Goal: Information Seeking & Learning: Learn about a topic

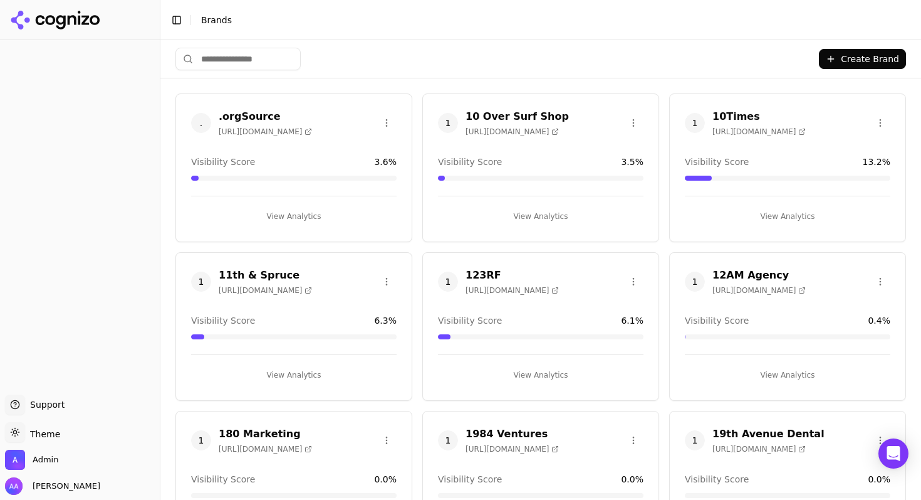
click at [337, 155] on div ". .orgSource https://orgsource.com Visibility Score 3.6 % View Analytics" at bounding box center [294, 167] width 237 height 149
click at [222, 65] on input "search" at bounding box center [238, 59] width 125 height 23
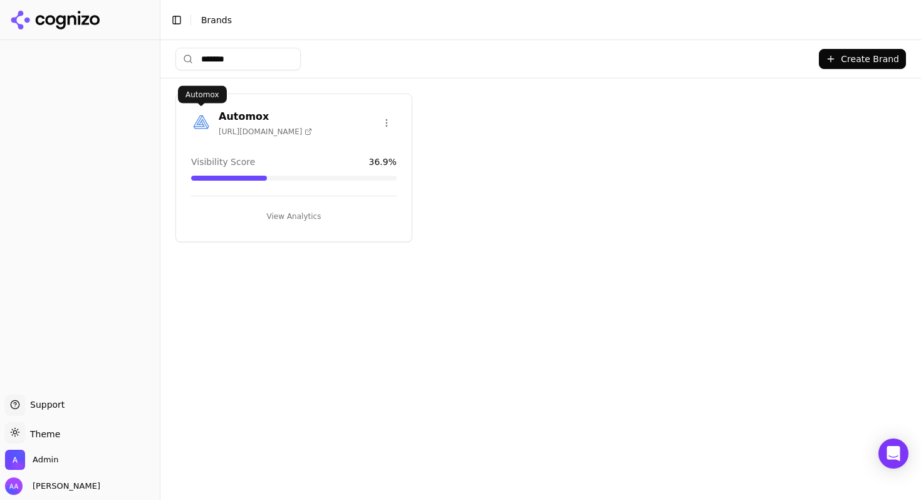
type input "*******"
click at [196, 124] on img at bounding box center [201, 123] width 20 height 20
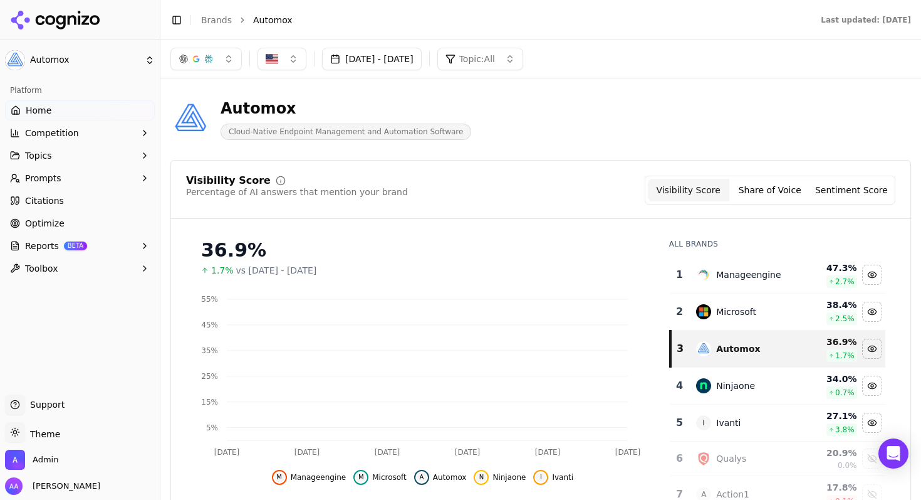
click at [71, 215] on link "Optimize" at bounding box center [80, 223] width 150 height 20
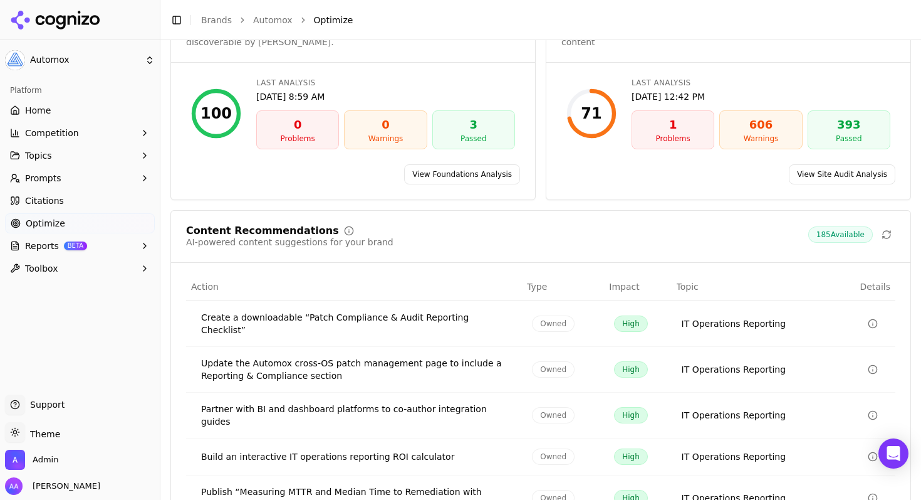
scroll to position [181, 0]
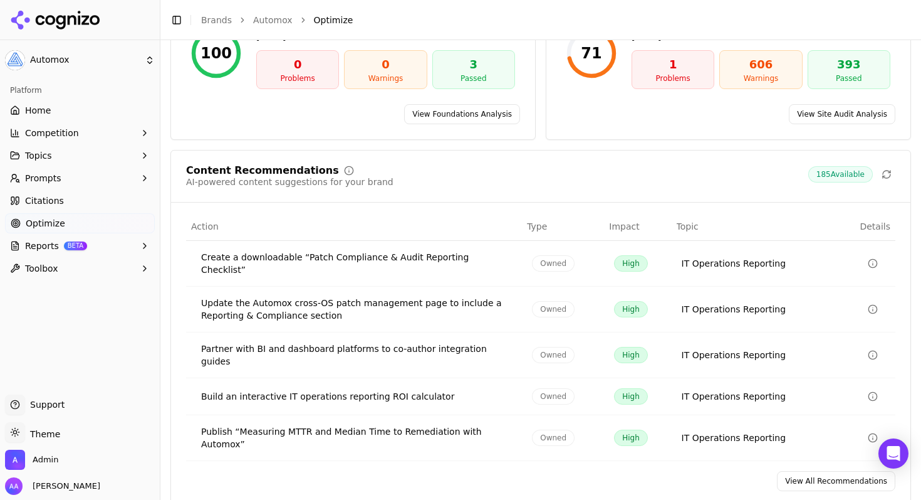
click at [829, 471] on link "View All Recommendations" at bounding box center [836, 481] width 118 height 20
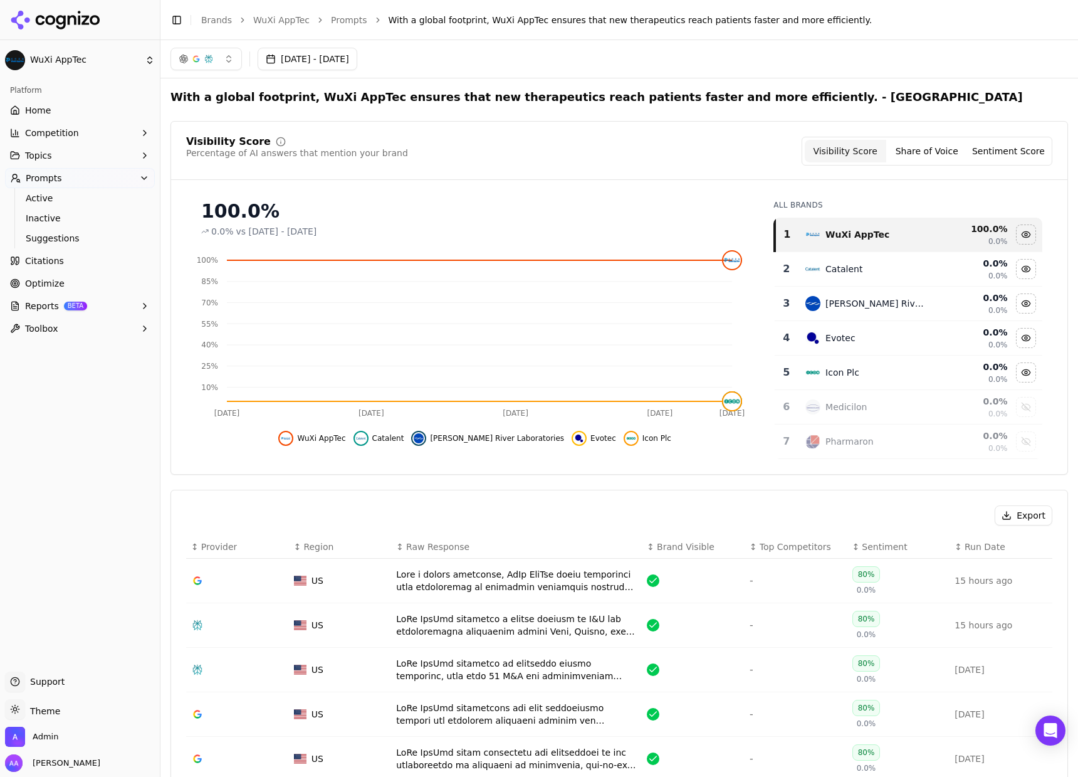
click at [220, 209] on div "100.0%" at bounding box center [474, 211] width 547 height 23
click at [406, 206] on div "100.0%" at bounding box center [474, 211] width 547 height 23
click at [220, 210] on div "100.0%" at bounding box center [474, 211] width 547 height 23
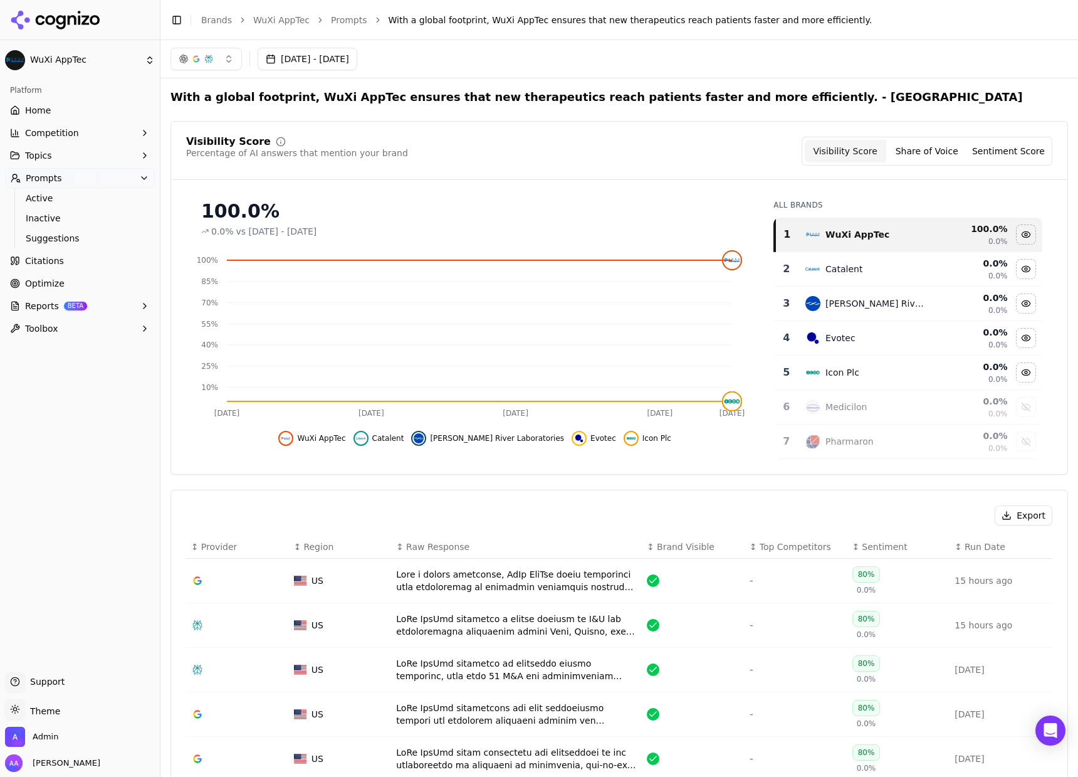
click at [221, 210] on div "100.0%" at bounding box center [474, 211] width 547 height 23
click at [221, 211] on div "100.0%" at bounding box center [474, 211] width 547 height 23
click at [254, 207] on div "100.0%" at bounding box center [474, 211] width 547 height 23
click at [233, 209] on div "100.0%" at bounding box center [474, 211] width 547 height 23
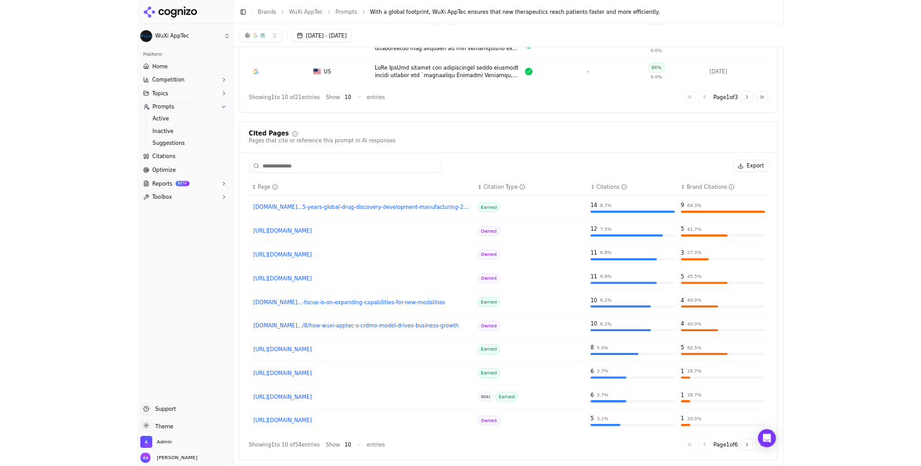
scroll to position [868, 0]
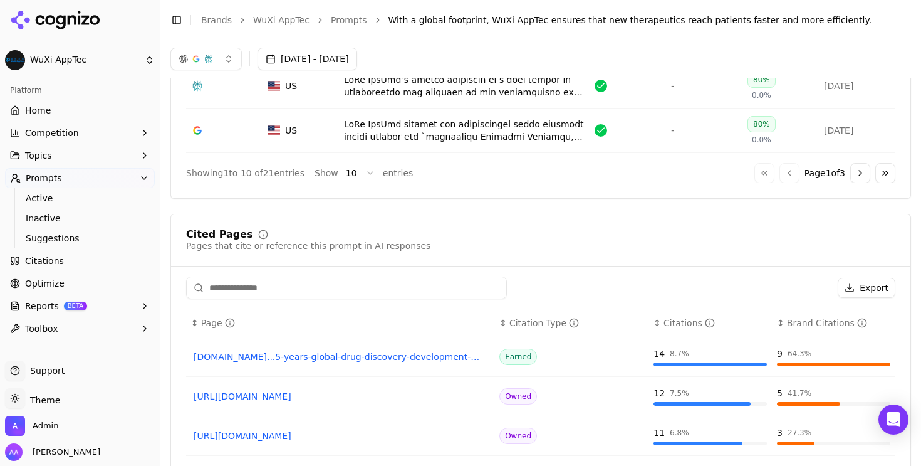
click at [205, 22] on link "Brands" at bounding box center [216, 20] width 31 height 10
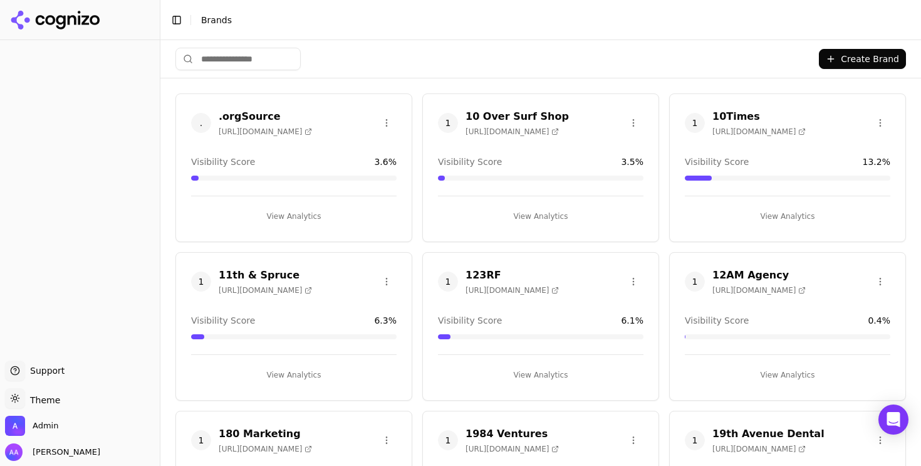
click at [233, 56] on input "search" at bounding box center [238, 59] width 125 height 23
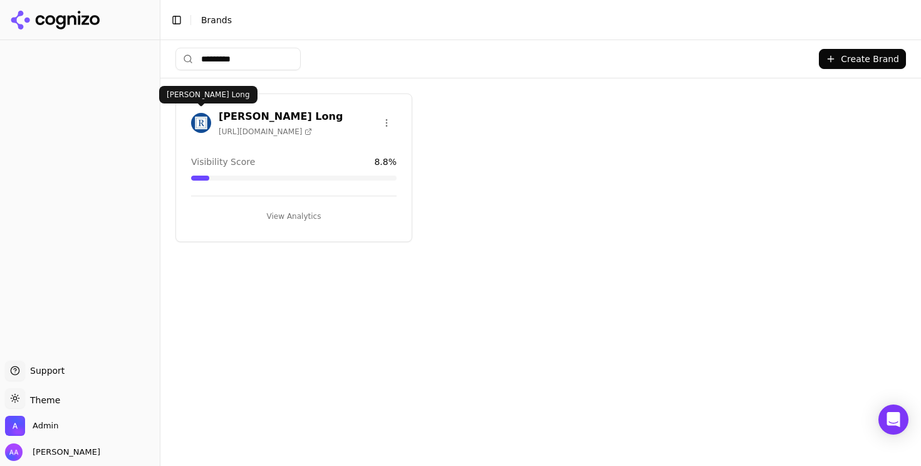
type input "*********"
click at [201, 123] on img at bounding box center [201, 123] width 20 height 20
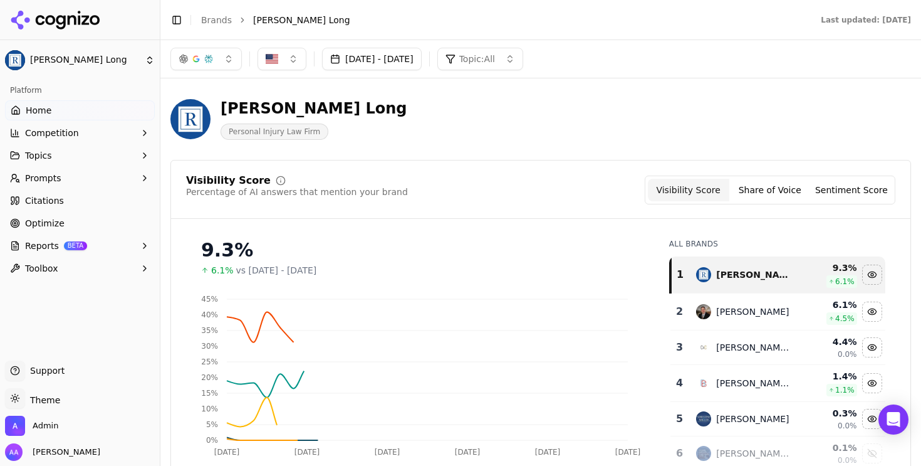
click at [58, 221] on span "Optimize" at bounding box center [44, 223] width 39 height 13
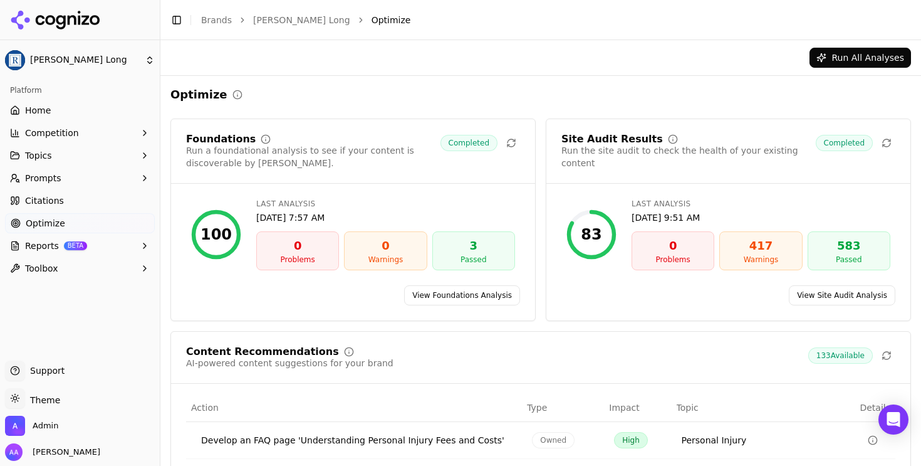
click at [839, 297] on link "View Site Audit Analysis" at bounding box center [842, 295] width 107 height 20
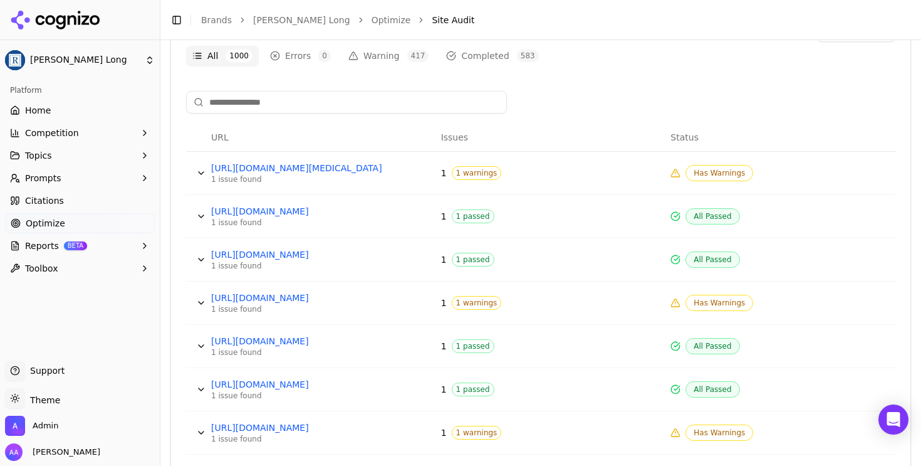
scroll to position [470, 0]
click at [202, 172] on button "Data table" at bounding box center [201, 172] width 20 height 20
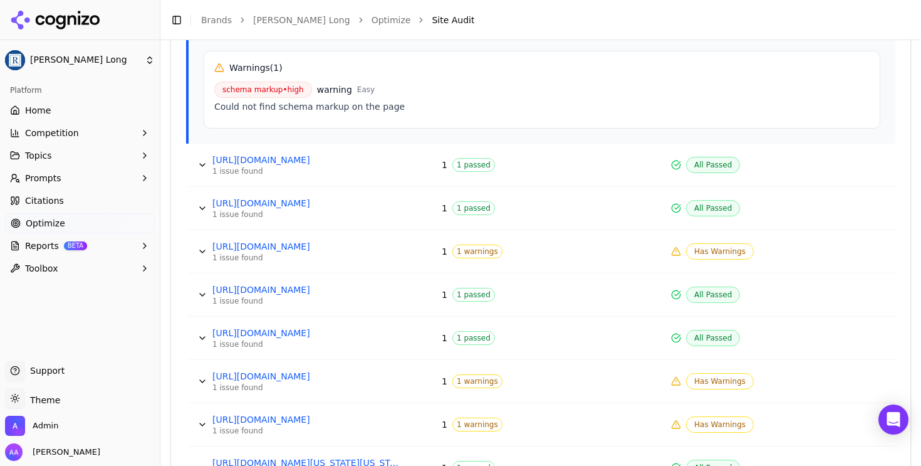
scroll to position [681, 0]
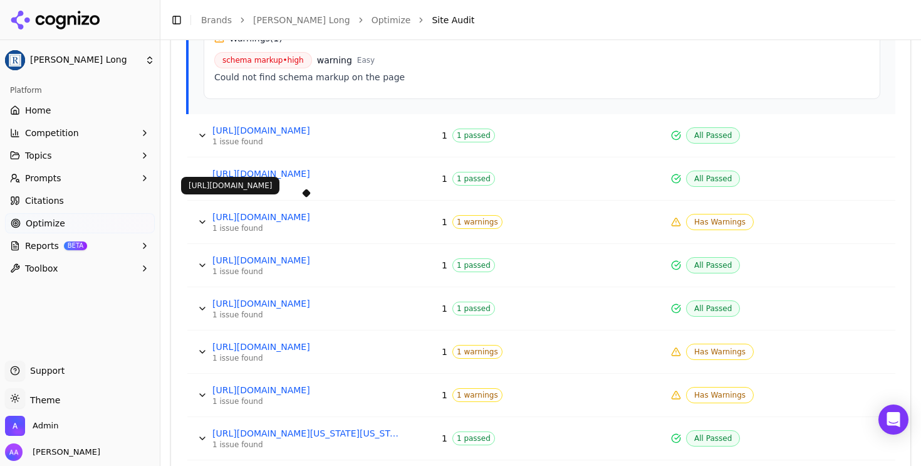
click at [300, 212] on link "https://rhllaw.com/blog/personal-injury/how-to-avoid-injury-while-building-a-sn…" at bounding box center [306, 217] width 188 height 13
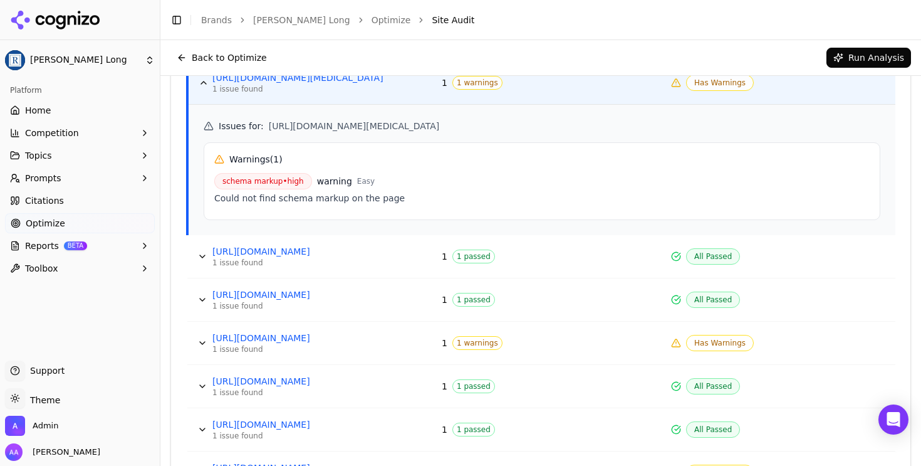
scroll to position [500, 0]
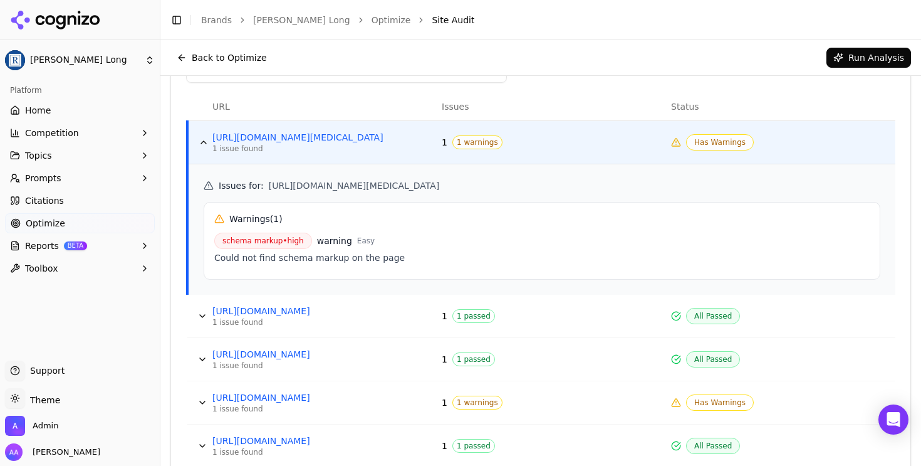
click at [206, 150] on button "Data table" at bounding box center [204, 142] width 20 height 20
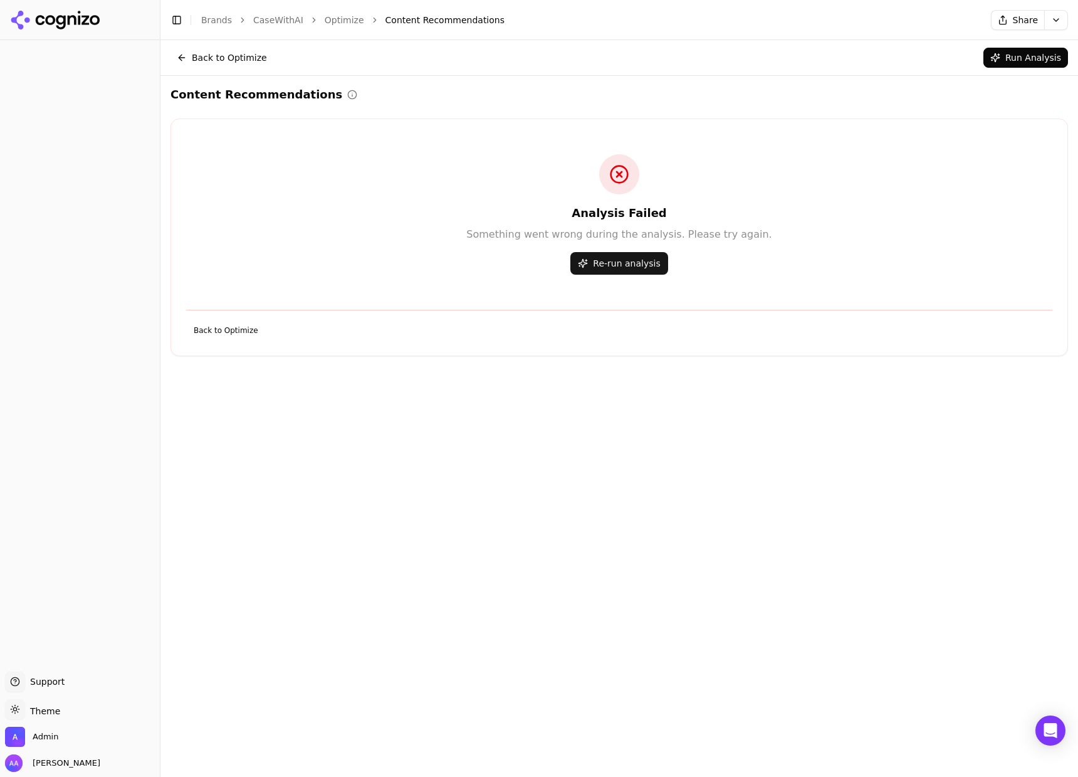
click at [283, 15] on link "CaseWithAI" at bounding box center [278, 20] width 50 height 13
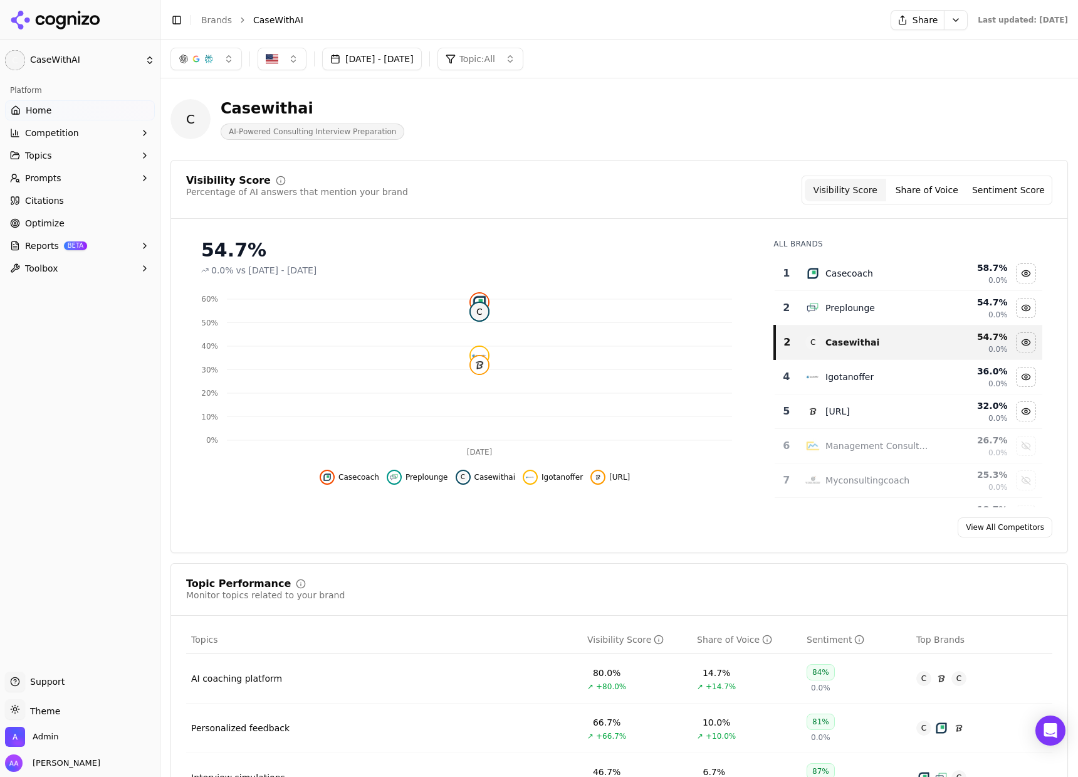
click at [372, 64] on button "[DATE] - [DATE]" at bounding box center [372, 59] width 100 height 23
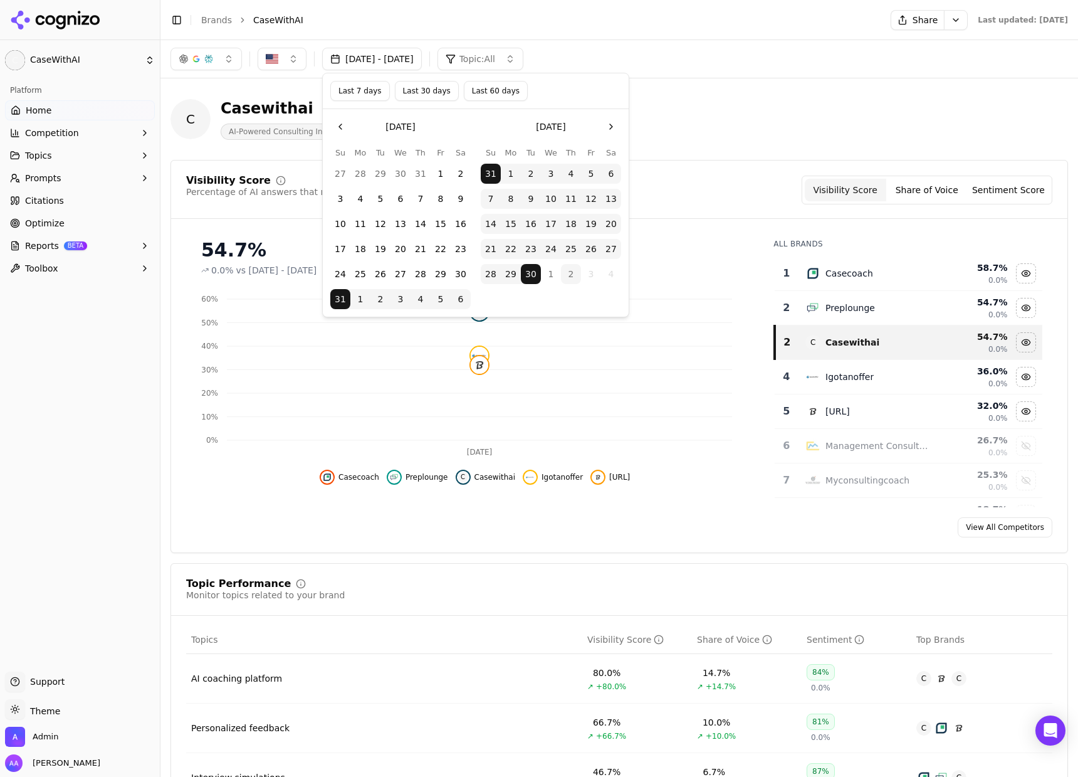
drag, startPoint x: 431, startPoint y: 92, endPoint x: 433, endPoint y: 103, distance: 10.8
click at [431, 93] on button "Last 30 days" at bounding box center [427, 91] width 64 height 20
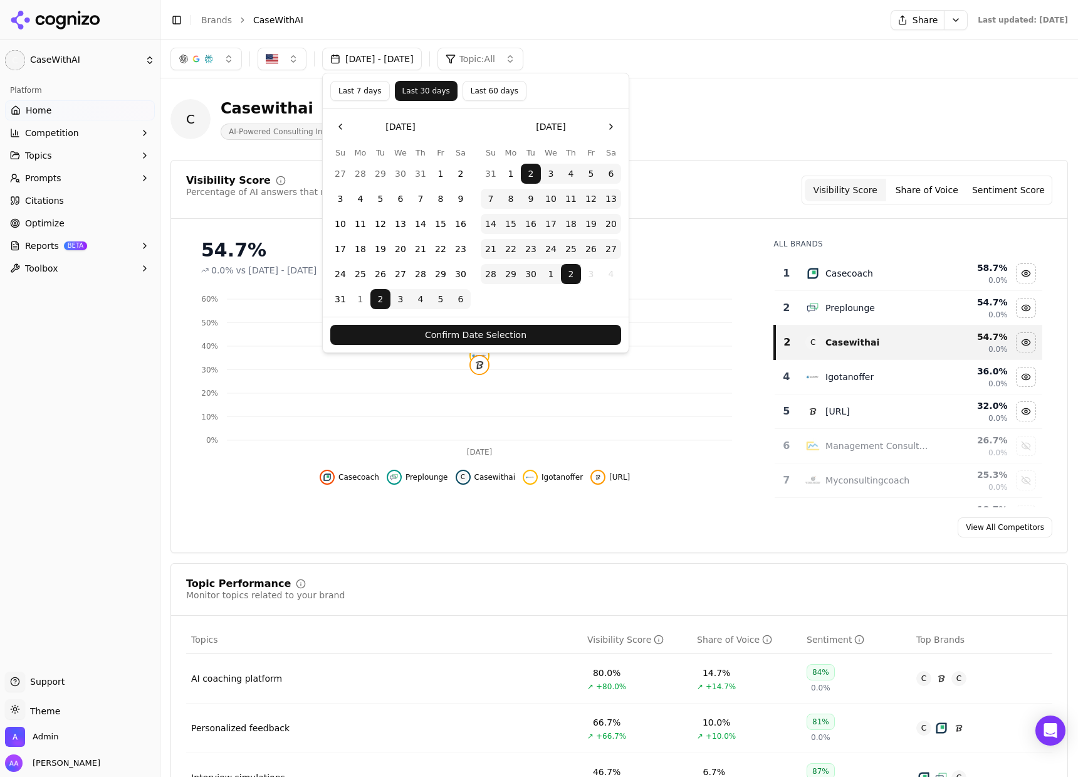
click at [491, 332] on button "Confirm Date Selection" at bounding box center [475, 335] width 291 height 20
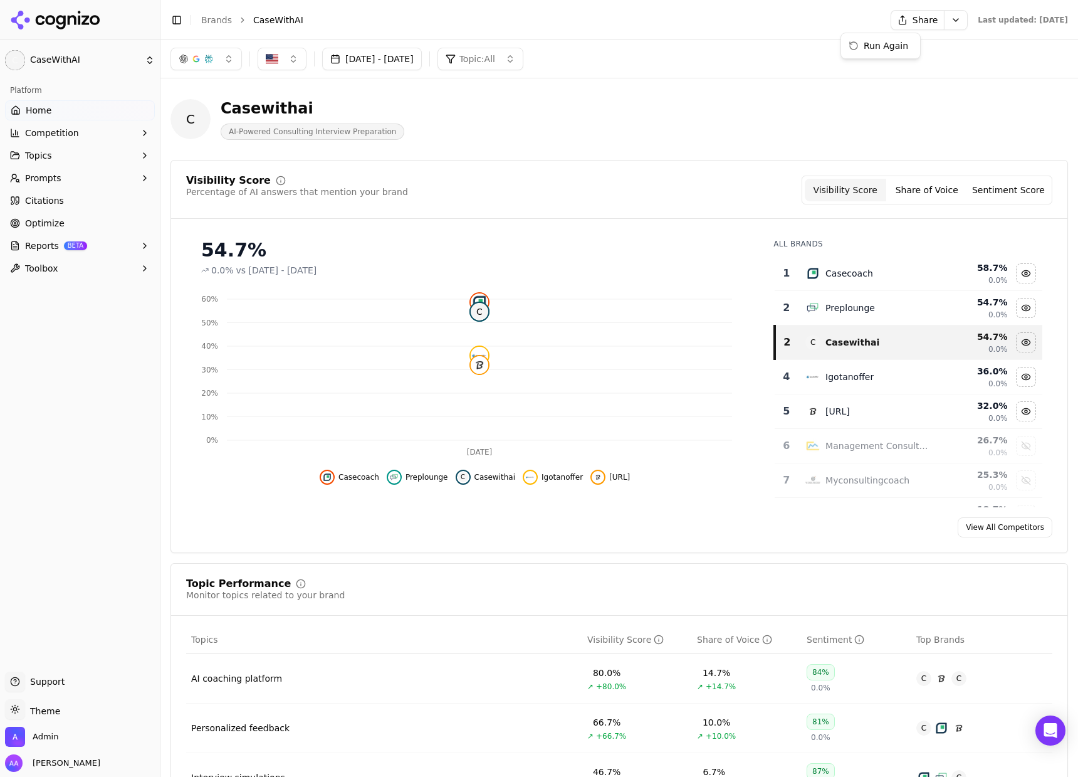
click at [914, 18] on html "C CaseWithAI Platform Home Competition Topics Prompts Citations Optimize Report…" at bounding box center [539, 388] width 1078 height 777
click at [901, 44] on div "Run Again" at bounding box center [881, 46] width 74 height 20
click at [863, 65] on div "Sep 02, 2025 - Oct 02, 2025 Topic: All" at bounding box center [619, 59] width 898 height 23
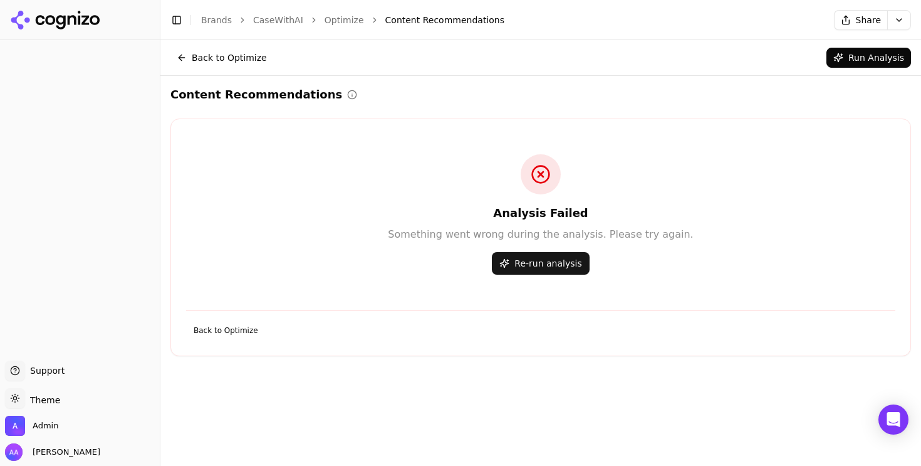
click at [278, 21] on link "CaseWithAI" at bounding box center [278, 20] width 50 height 13
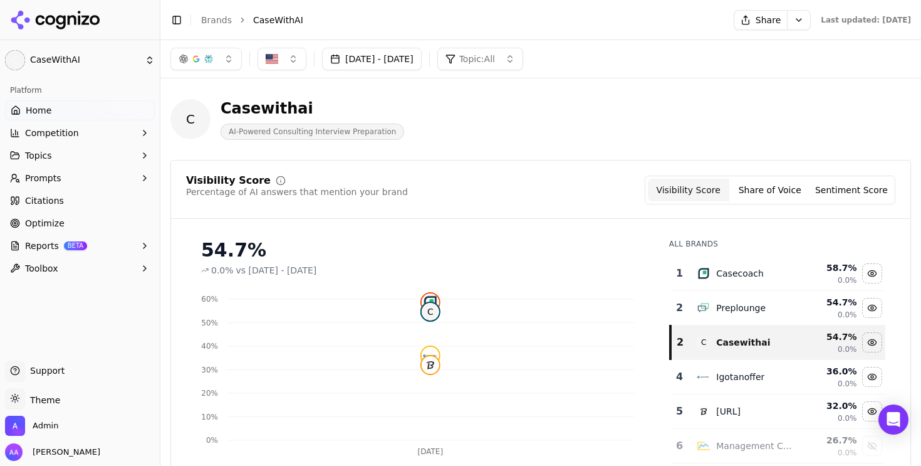
click at [399, 65] on button "Aug 31, 2025 - Sep 30, 2025" at bounding box center [372, 59] width 100 height 23
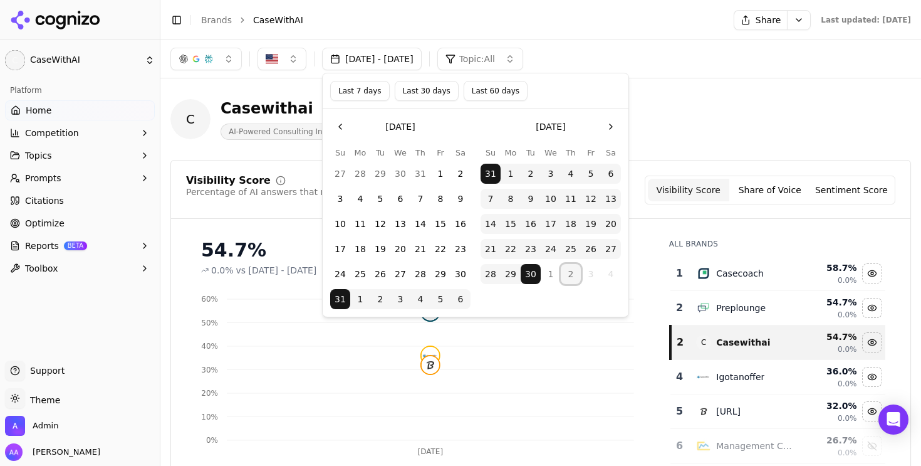
click at [570, 273] on button "2" at bounding box center [571, 274] width 20 height 20
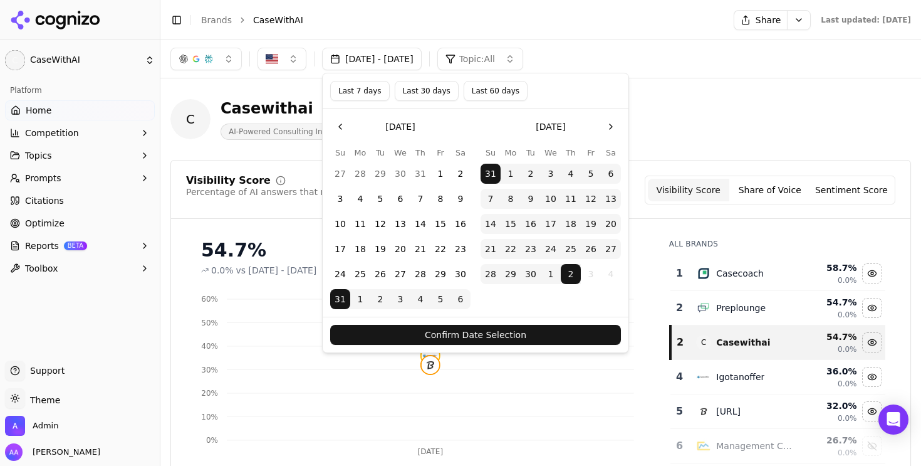
click at [525, 342] on button "Confirm Date Selection" at bounding box center [475, 335] width 291 height 20
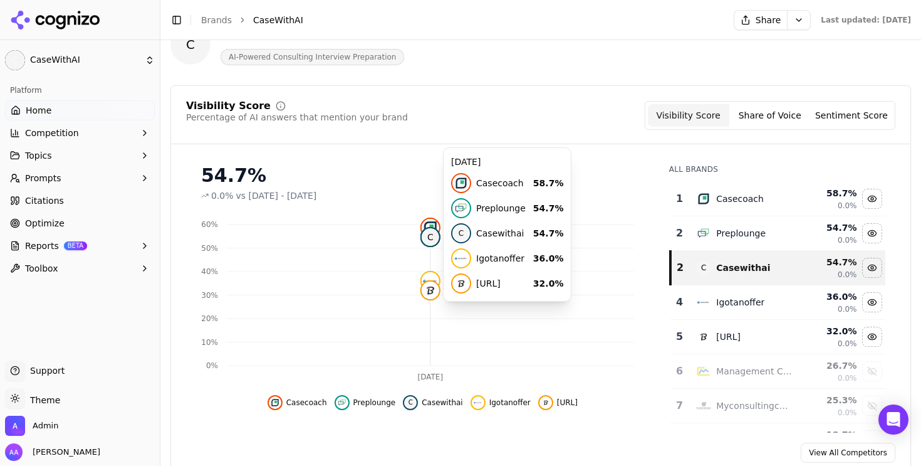
scroll to position [75, 0]
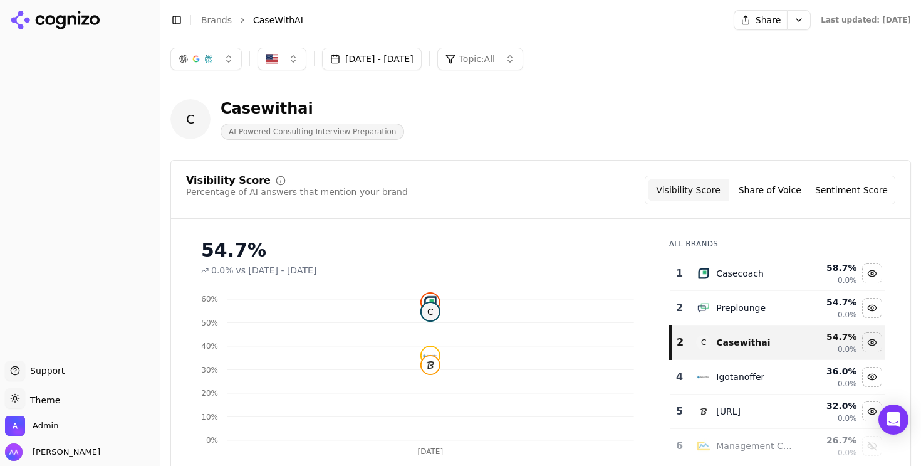
click at [414, 48] on button "[DATE] - [DATE]" at bounding box center [372, 59] width 100 height 23
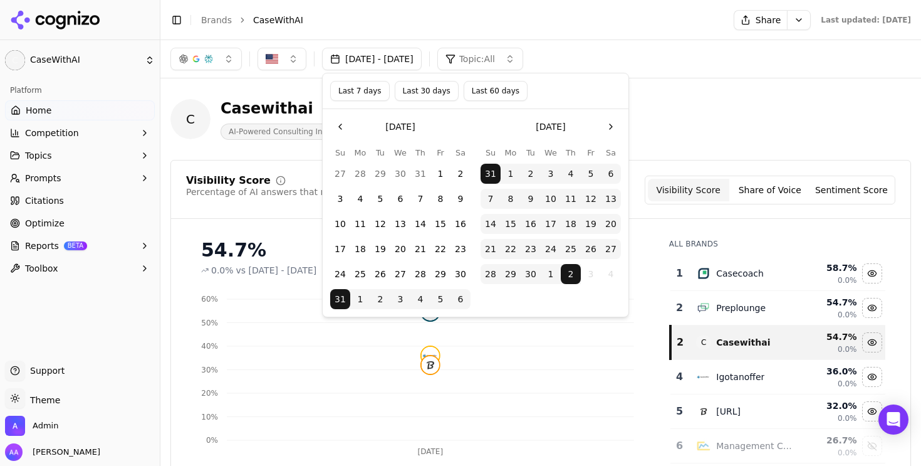
click at [721, 144] on div "C Casewithai AI-Powered Consulting Interview Preparation" at bounding box center [540, 118] width 741 height 61
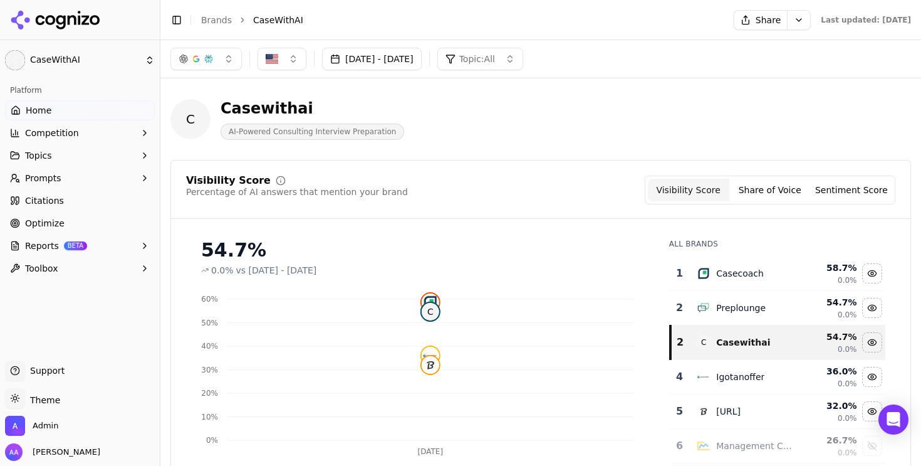
click at [509, 127] on div "C Casewithai AI-Powered Consulting Interview Preparation" at bounding box center [451, 118] width 562 height 41
click at [535, 147] on div "C Casewithai AI-Powered Consulting Interview Preparation" at bounding box center [540, 118] width 741 height 61
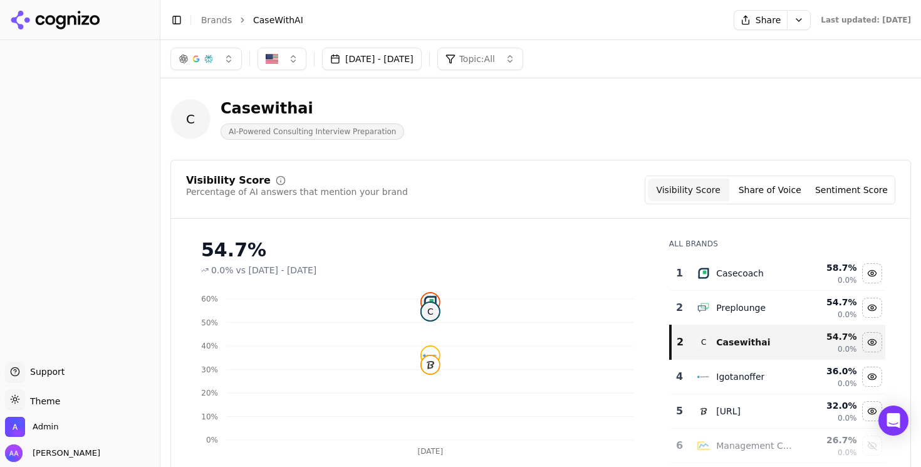
scroll to position [34, 0]
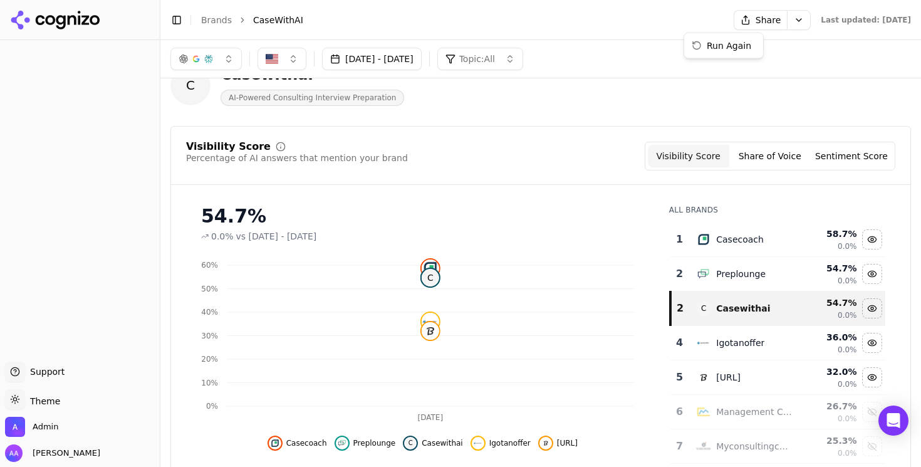
click at [755, 16] on html "Support Support Toggle theme Theme Admin Alp Aysan Toggle Sidebar Brands CaseWi…" at bounding box center [460, 233] width 921 height 467
click at [739, 48] on div "Run Again" at bounding box center [724, 46] width 74 height 20
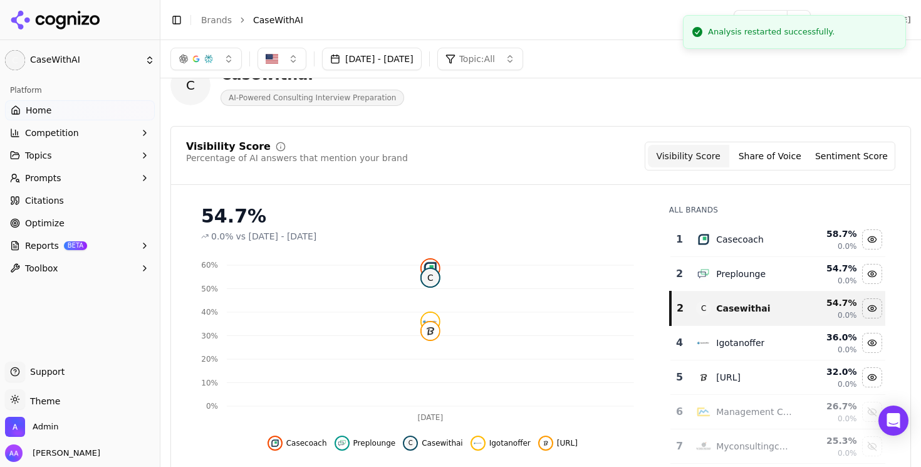
click at [404, 58] on button "[DATE] - [DATE]" at bounding box center [372, 59] width 100 height 23
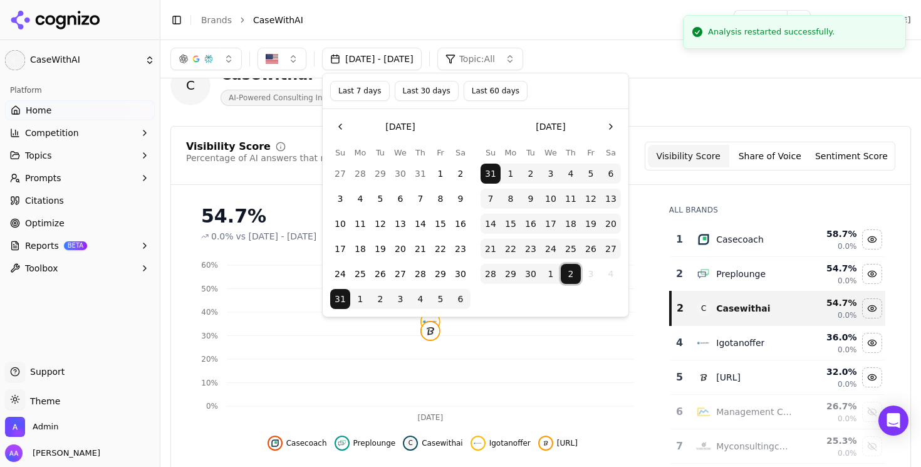
click at [575, 270] on button "2" at bounding box center [571, 274] width 20 height 20
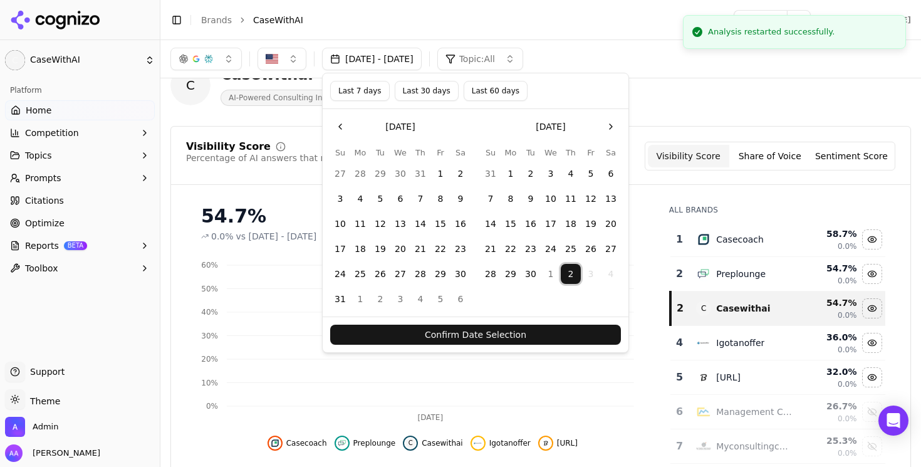
click at [574, 280] on button "2" at bounding box center [571, 274] width 20 height 20
click at [567, 276] on button "2" at bounding box center [571, 274] width 20 height 20
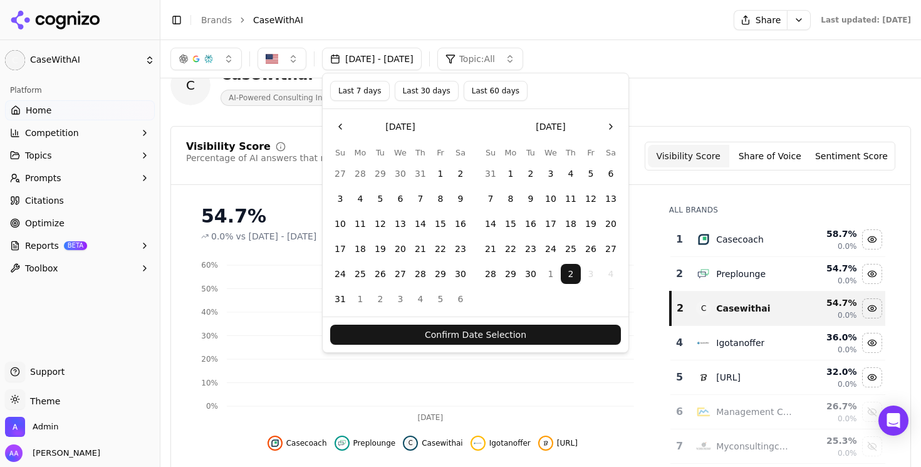
click at [565, 333] on button "Confirm Date Selection" at bounding box center [475, 335] width 291 height 20
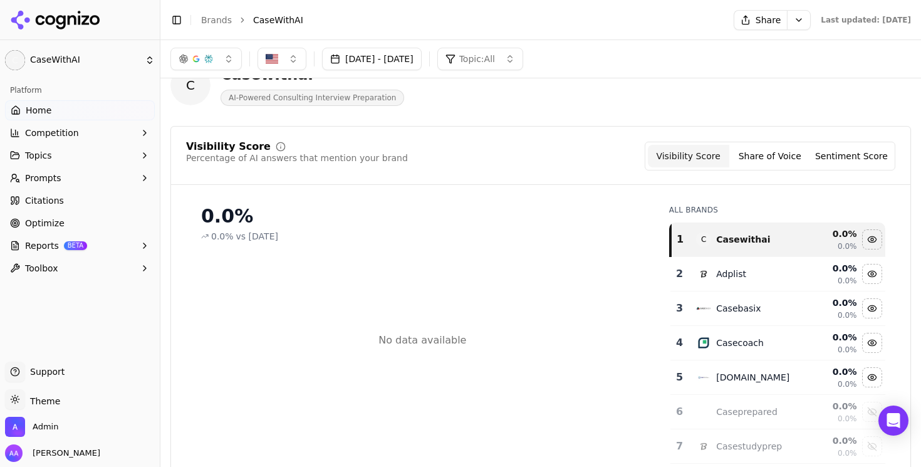
click at [414, 66] on button "[DATE] - [DATE]" at bounding box center [372, 59] width 100 height 23
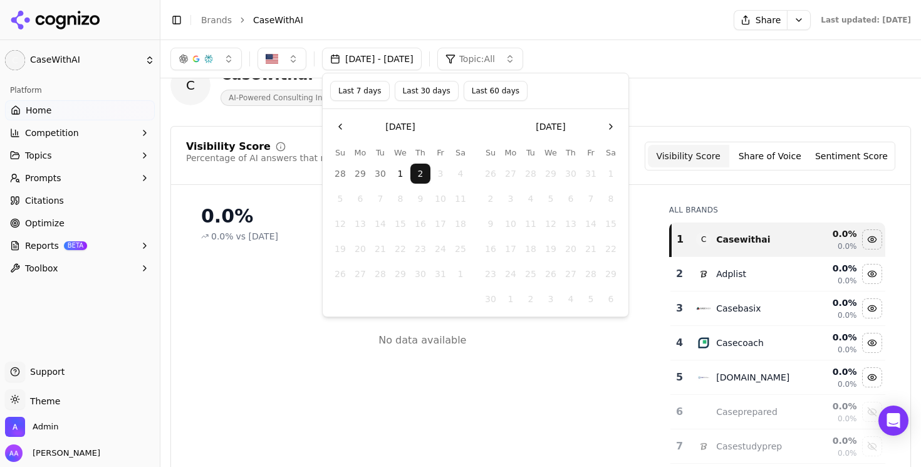
click at [422, 90] on button "Last 30 days" at bounding box center [427, 91] width 64 height 20
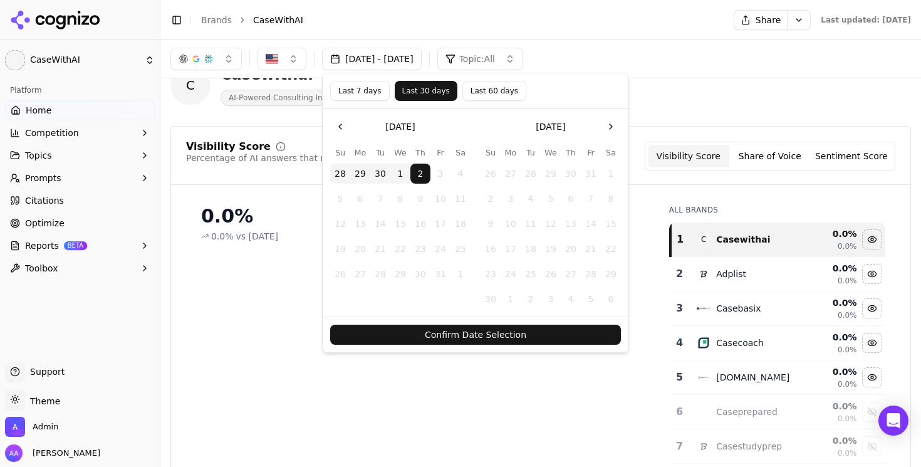
click at [484, 331] on button "Confirm Date Selection" at bounding box center [475, 335] width 291 height 20
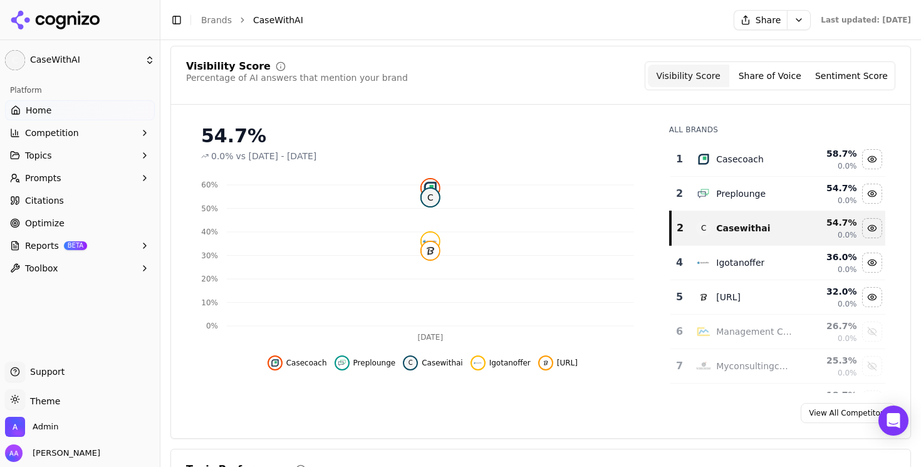
scroll to position [118, 0]
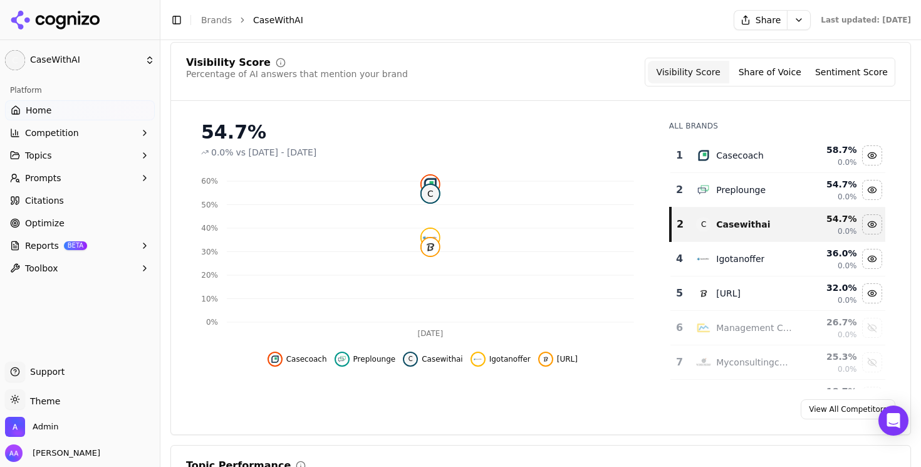
click at [83, 218] on link "Optimize" at bounding box center [80, 223] width 150 height 20
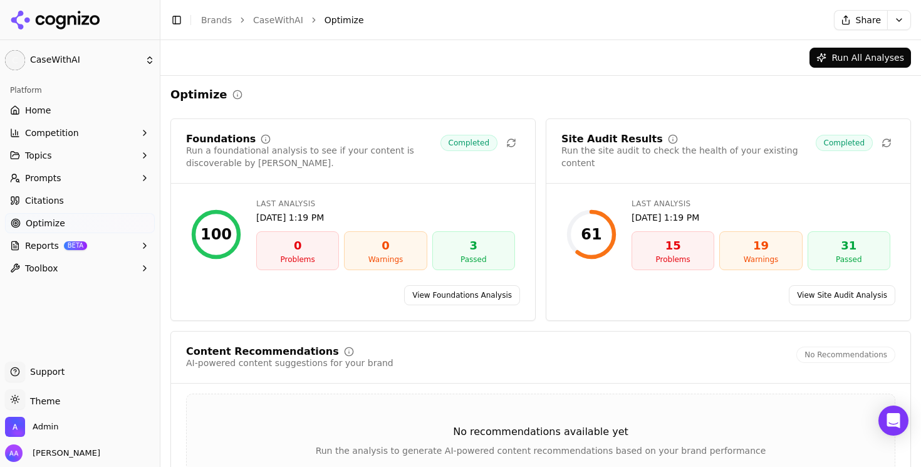
click at [88, 201] on link "Citations" at bounding box center [80, 201] width 150 height 20
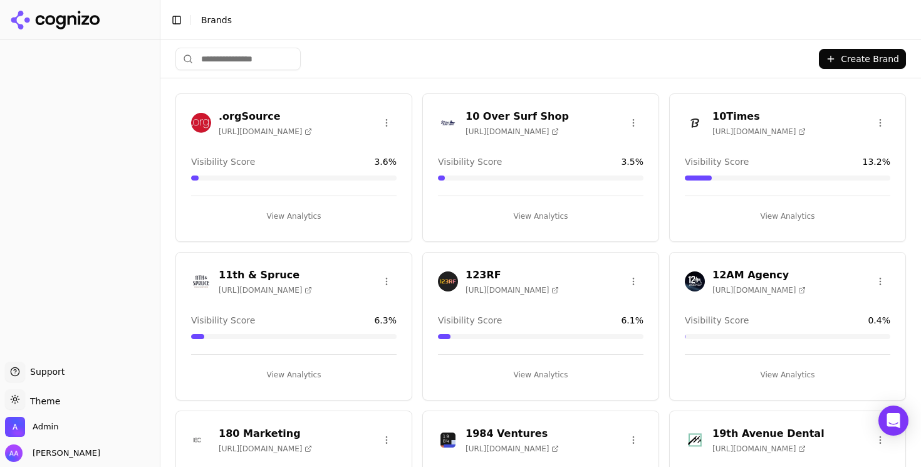
click at [242, 58] on input "search" at bounding box center [238, 59] width 125 height 23
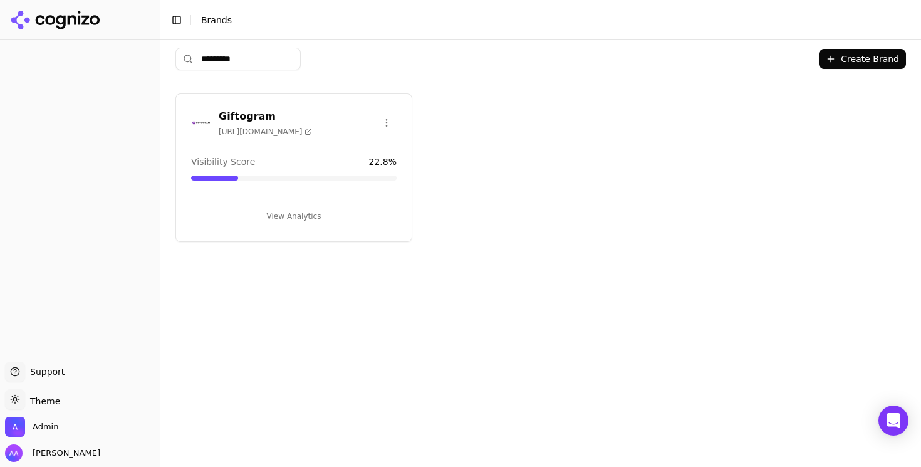
type input "*********"
click at [193, 127] on img at bounding box center [201, 123] width 20 height 20
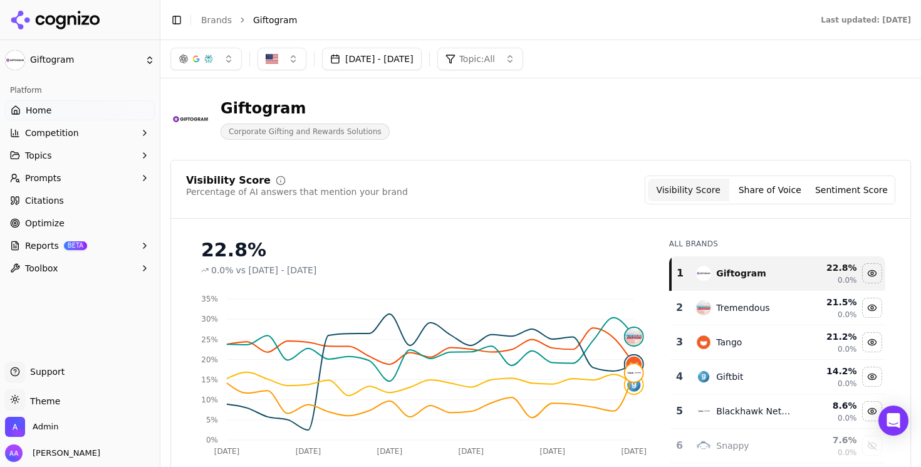
click at [130, 130] on button "Competition" at bounding box center [80, 133] width 150 height 20
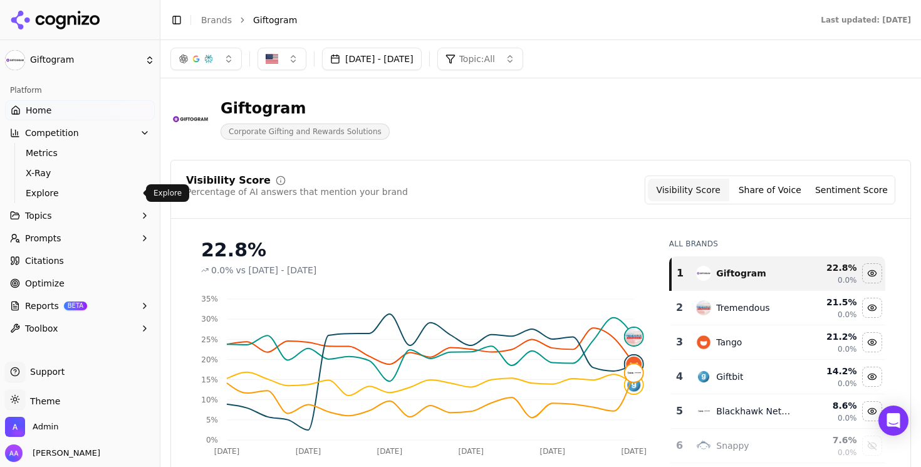
click at [107, 194] on span "Explore" at bounding box center [80, 193] width 109 height 13
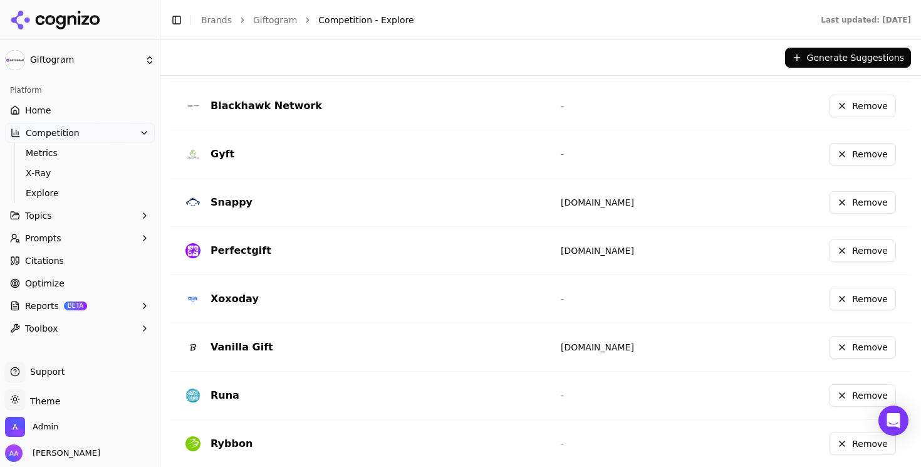
scroll to position [456, 0]
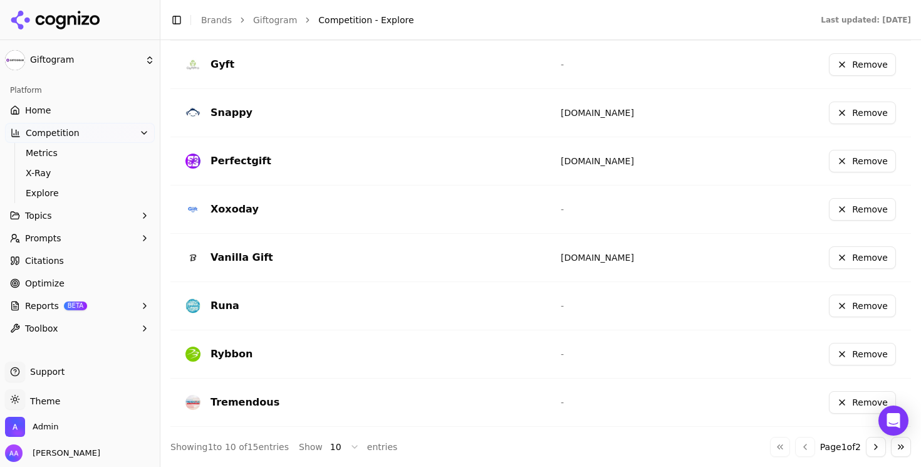
click at [876, 452] on button "Go to next page" at bounding box center [876, 447] width 20 height 20
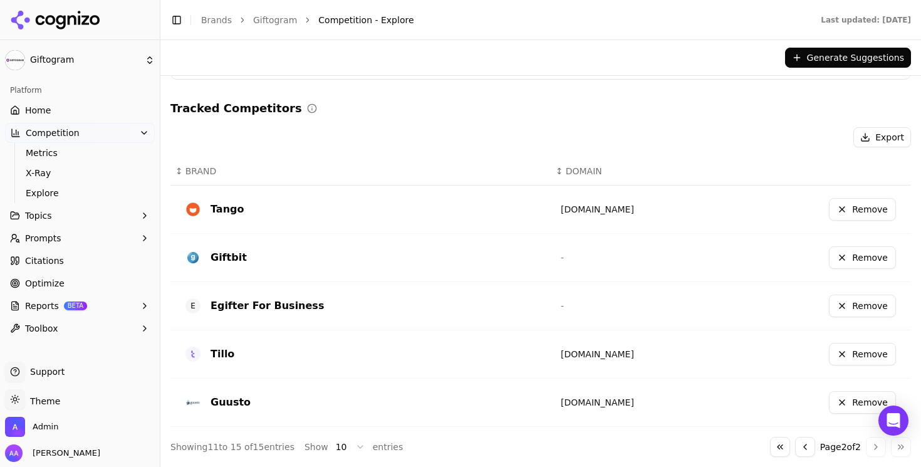
click at [803, 441] on button "Go to previous page" at bounding box center [805, 447] width 20 height 20
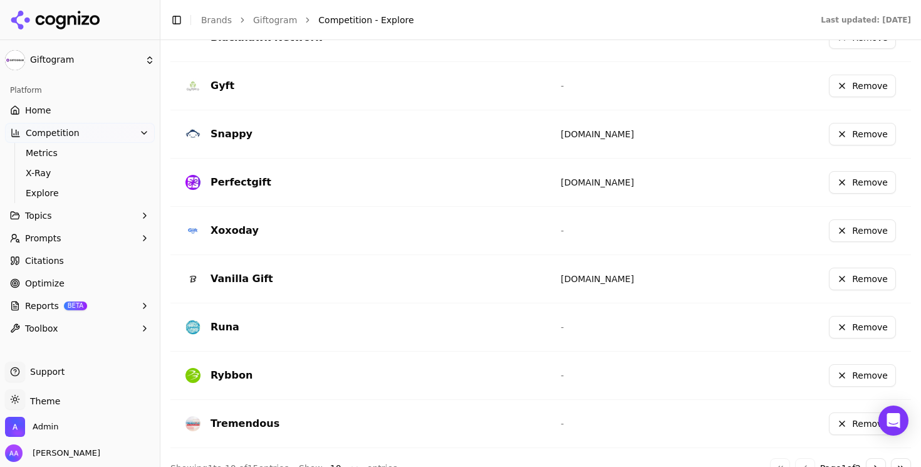
scroll to position [456, 0]
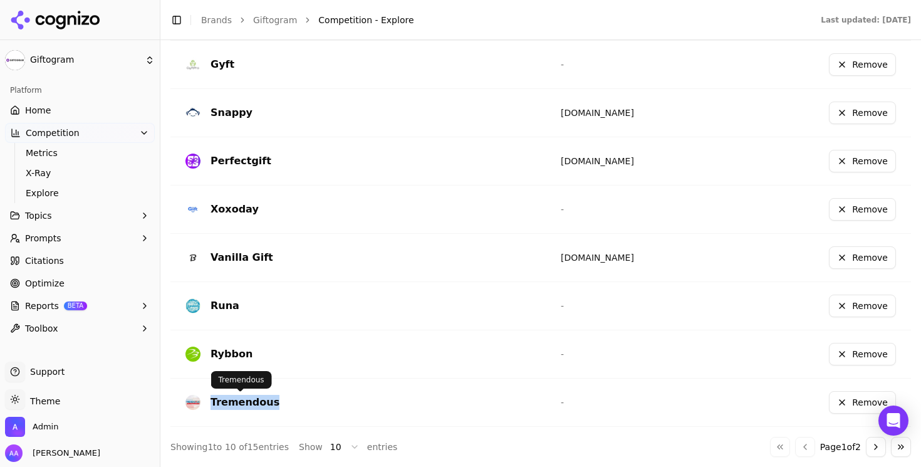
drag, startPoint x: 233, startPoint y: 404, endPoint x: 213, endPoint y: 404, distance: 19.4
click at [213, 404] on div "Tremendous" at bounding box center [363, 402] width 355 height 20
copy div "Tremendous"
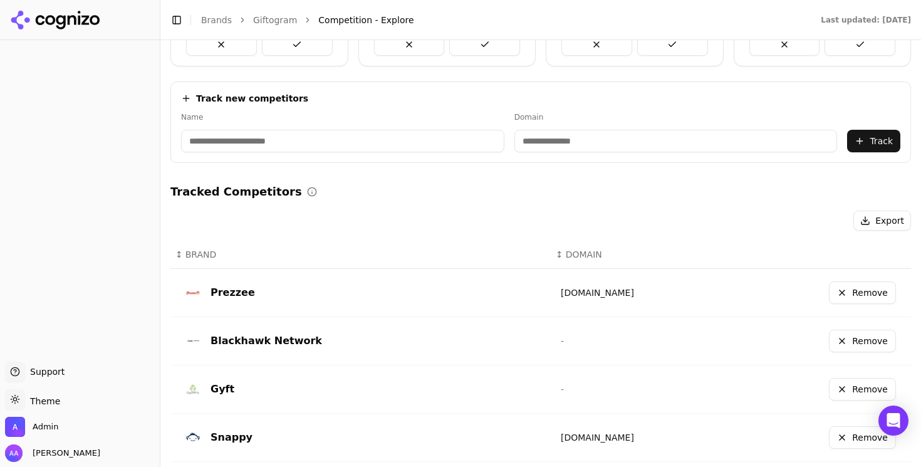
scroll to position [456, 0]
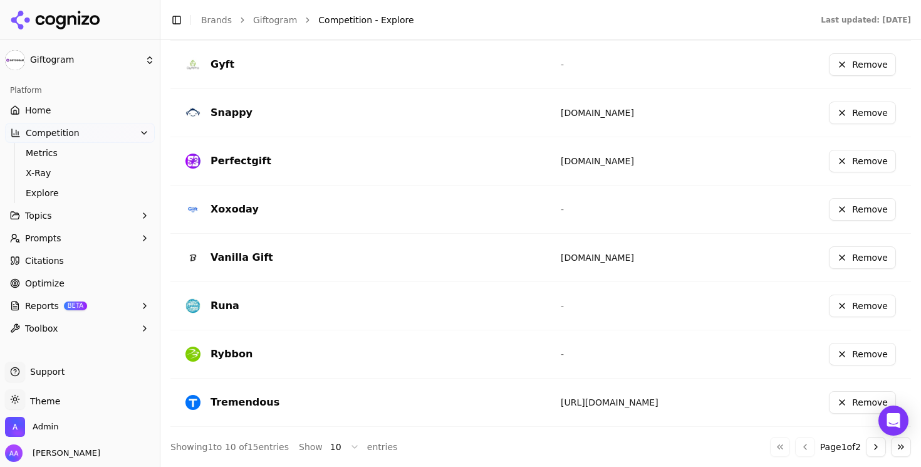
click at [79, 113] on link "Home" at bounding box center [80, 110] width 150 height 20
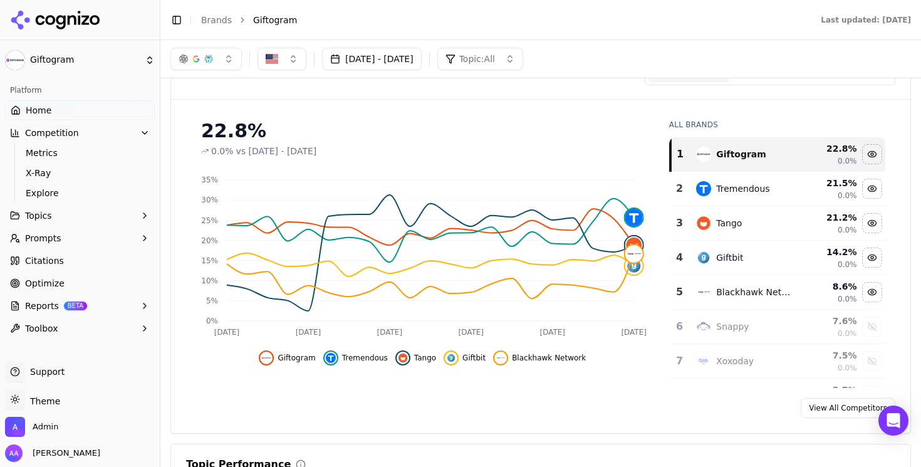
click at [521, 128] on div "22.8%" at bounding box center [422, 131] width 443 height 23
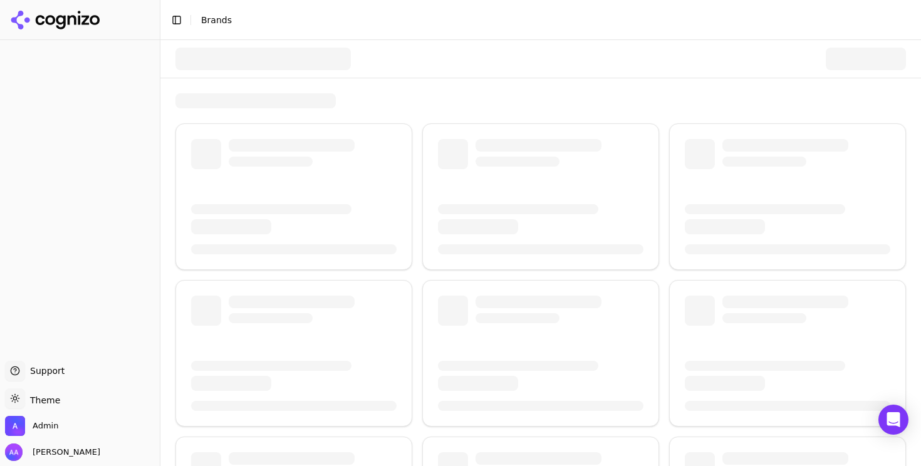
click at [228, 48] on div at bounding box center [264, 59] width 176 height 23
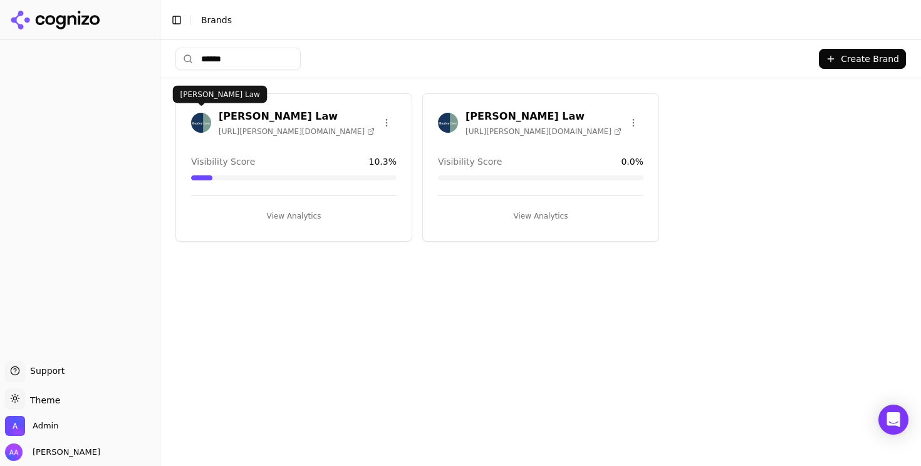
type input "******"
click at [206, 122] on img at bounding box center [201, 123] width 20 height 20
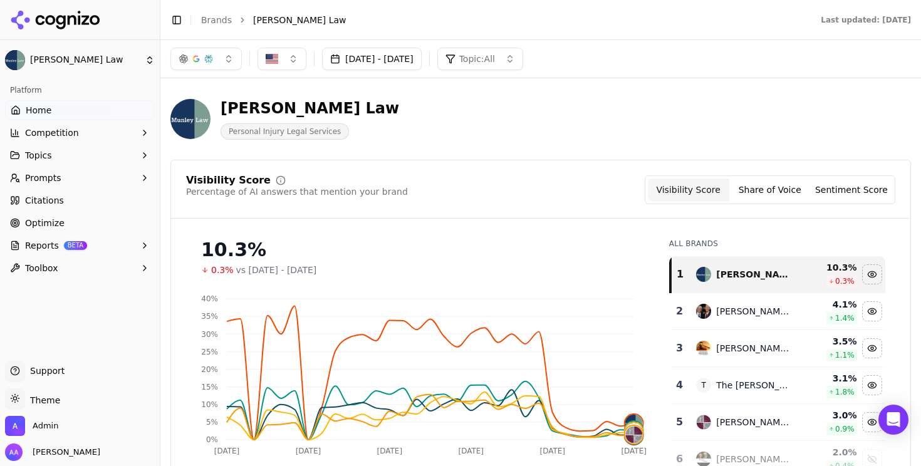
click at [86, 179] on button "Prompts" at bounding box center [80, 178] width 150 height 20
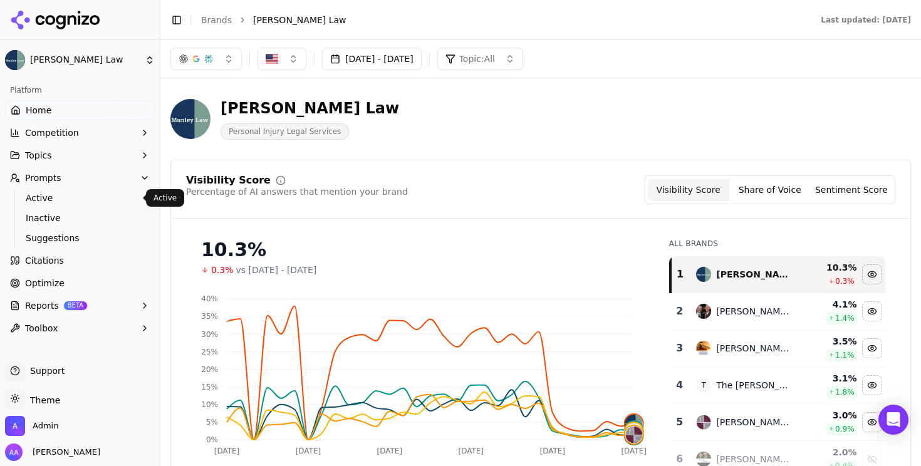
click at [79, 192] on span "Active" at bounding box center [80, 198] width 109 height 13
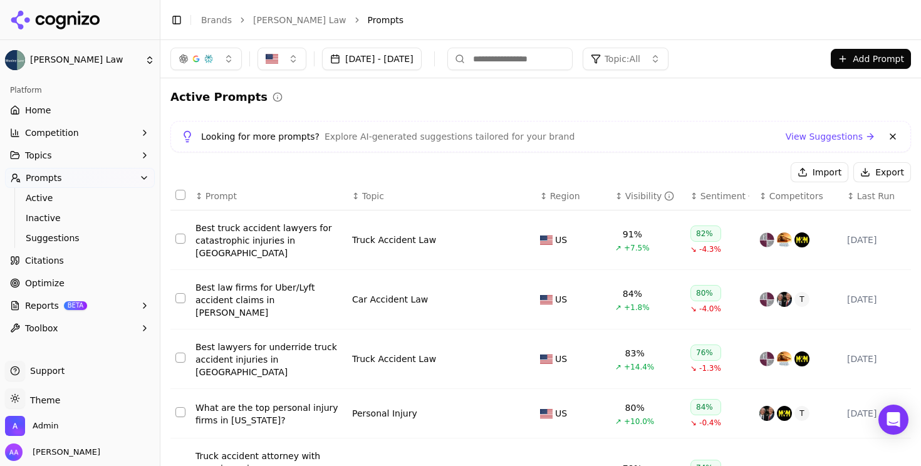
click at [71, 115] on link "Home" at bounding box center [80, 110] width 150 height 20
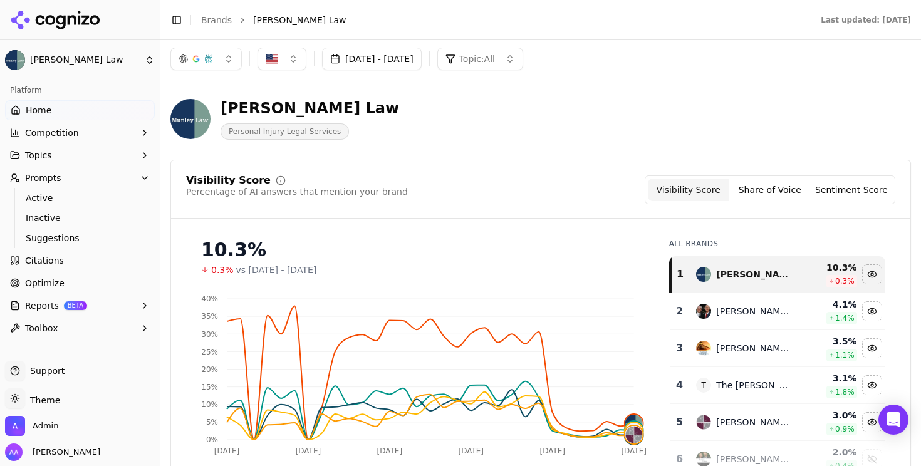
click at [201, 52] on button "button" at bounding box center [205, 59] width 71 height 23
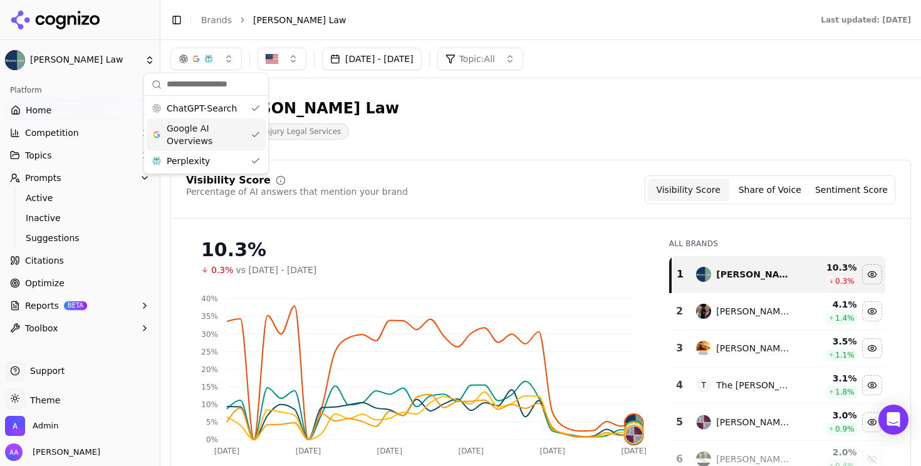
click at [230, 133] on span "Google AI Overviews" at bounding box center [206, 134] width 79 height 25
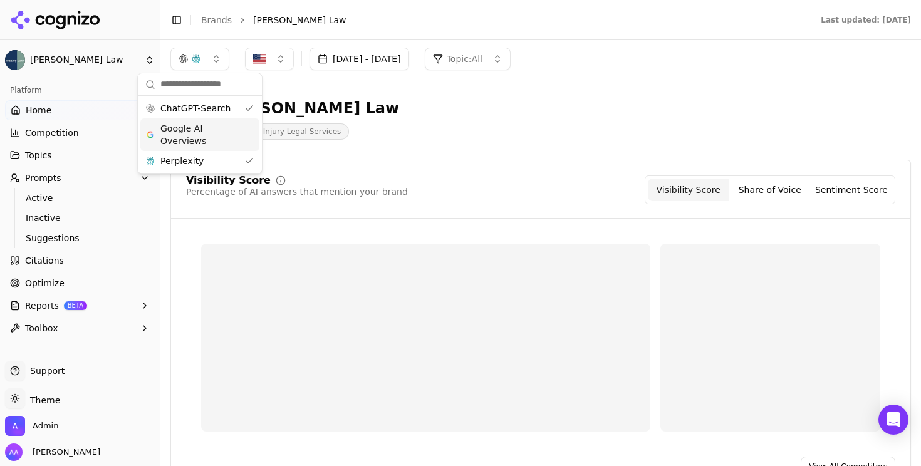
click at [226, 152] on div "Perplexity" at bounding box center [199, 161] width 119 height 20
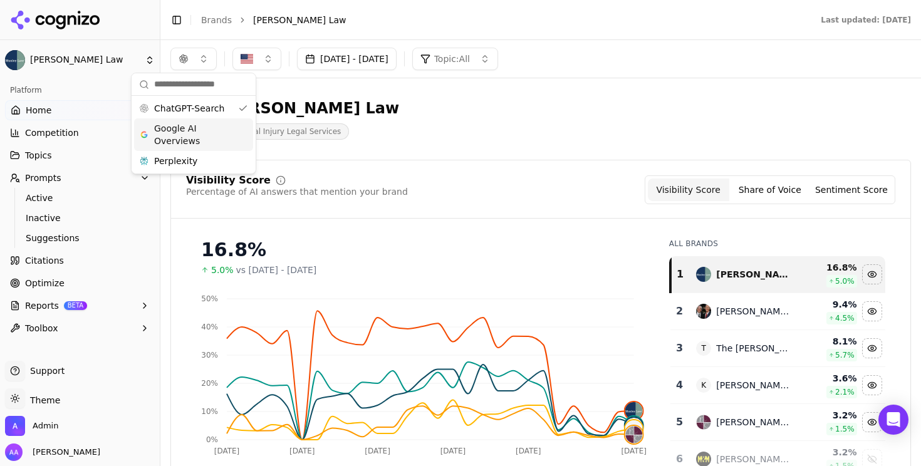
click at [221, 128] on span "Google AI Overviews" at bounding box center [193, 134] width 79 height 25
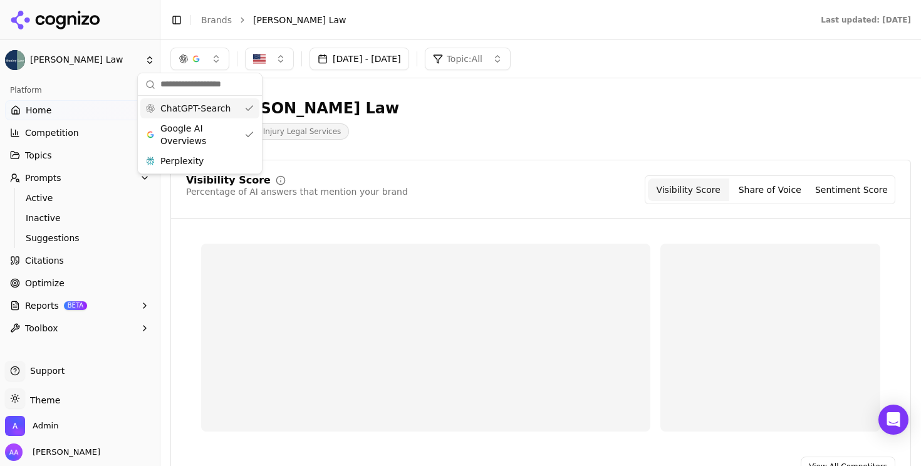
click at [221, 105] on span "ChatGPT-Search" at bounding box center [195, 108] width 70 height 13
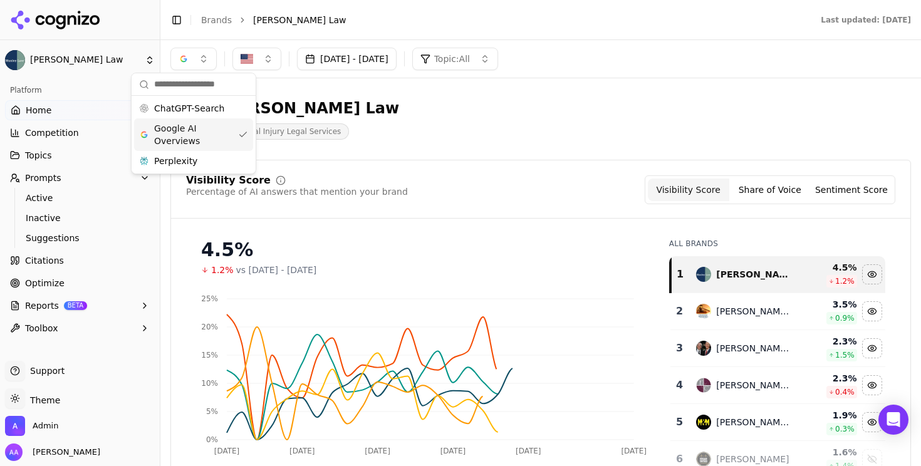
click at [213, 122] on span "Google AI Overviews" at bounding box center [193, 134] width 79 height 25
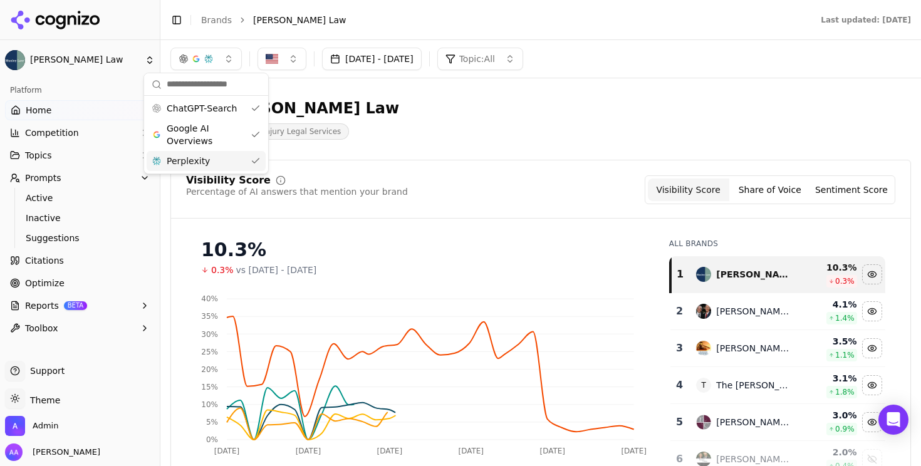
click at [215, 157] on div "Perplexity" at bounding box center [206, 161] width 119 height 20
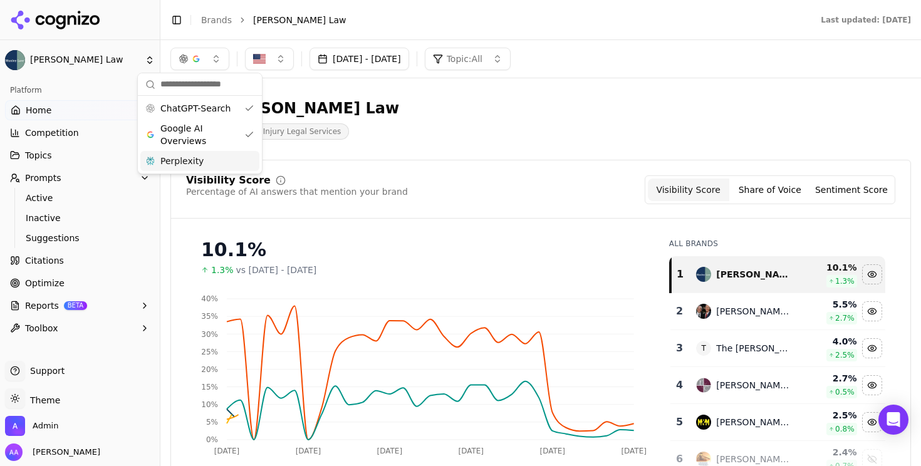
click at [215, 157] on div "Perplexity" at bounding box center [199, 161] width 119 height 20
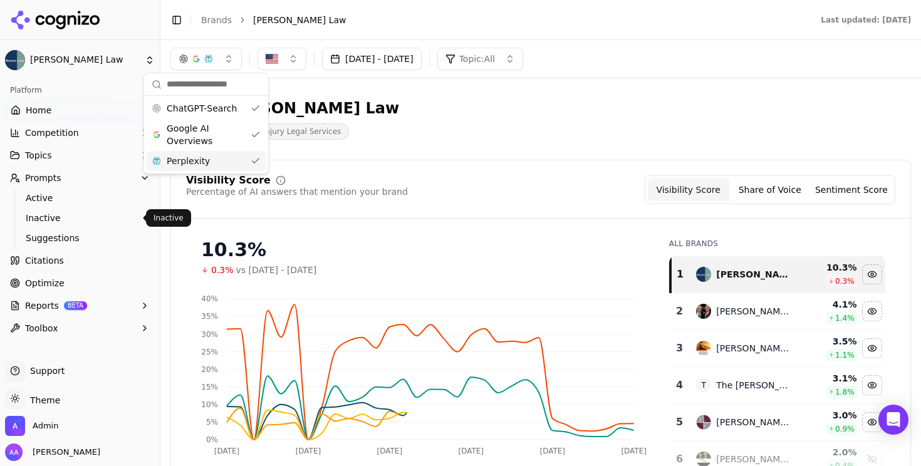
click at [74, 197] on span "Active" at bounding box center [80, 198] width 109 height 13
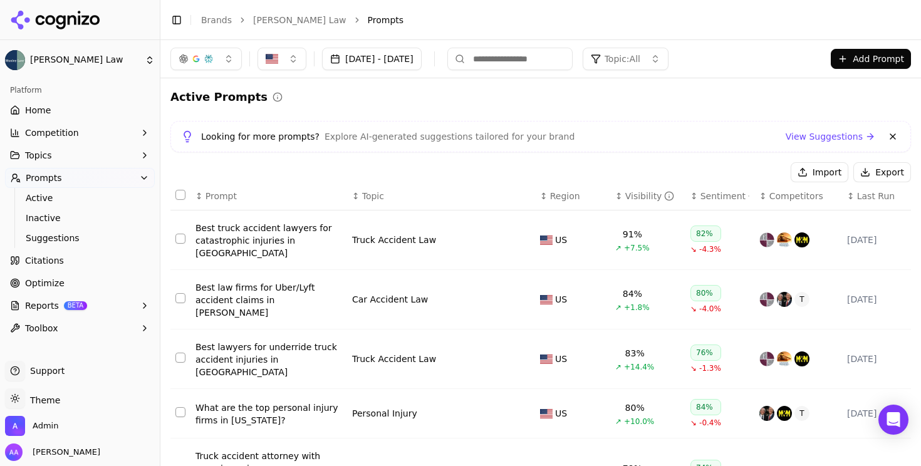
click at [256, 243] on div "Best truck accident lawyers for catastrophic injuries in [GEOGRAPHIC_DATA]" at bounding box center [269, 241] width 147 height 38
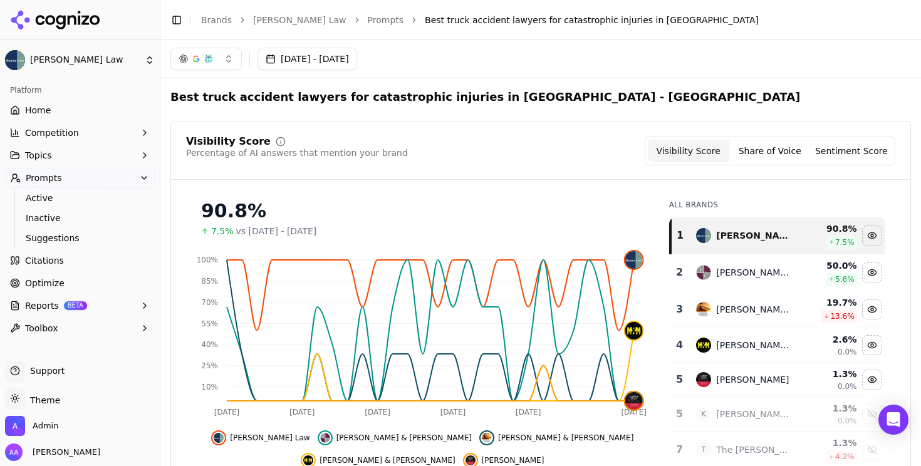
click at [368, 19] on link "Prompts" at bounding box center [386, 20] width 36 height 13
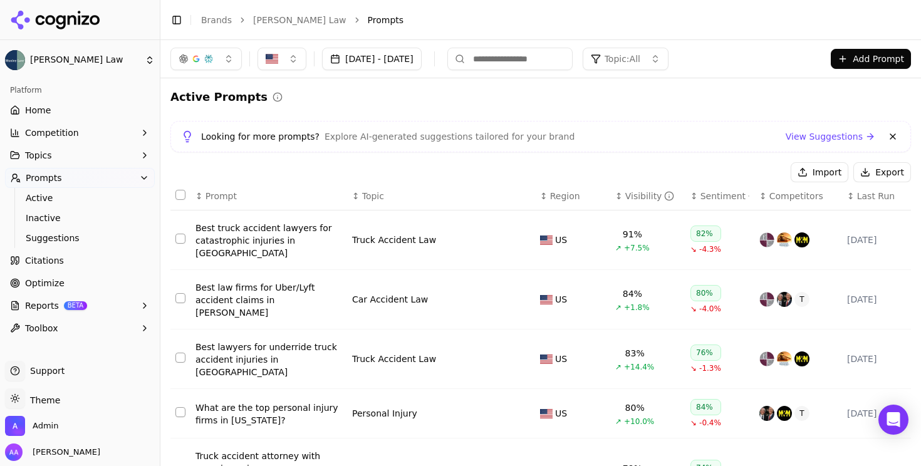
click at [632, 193] on div "Visibility" at bounding box center [651, 196] width 50 height 13
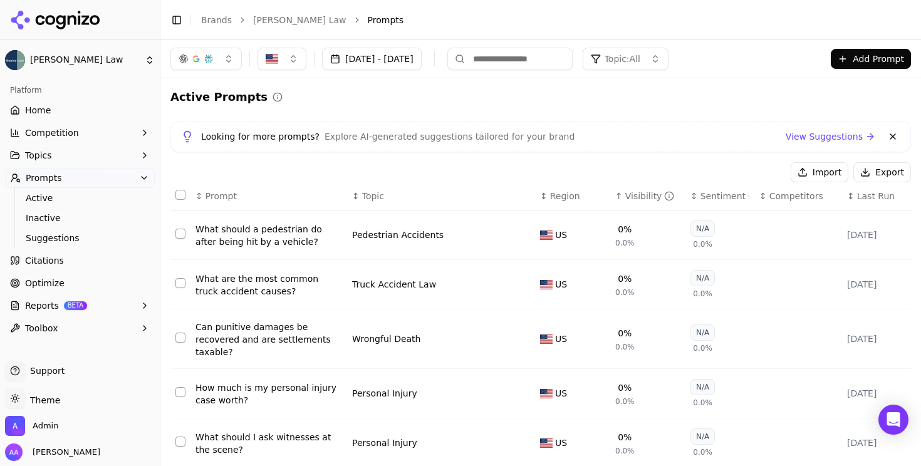
click at [255, 238] on div "What should a pedestrian do after being hit by a vehicle?" at bounding box center [269, 235] width 147 height 25
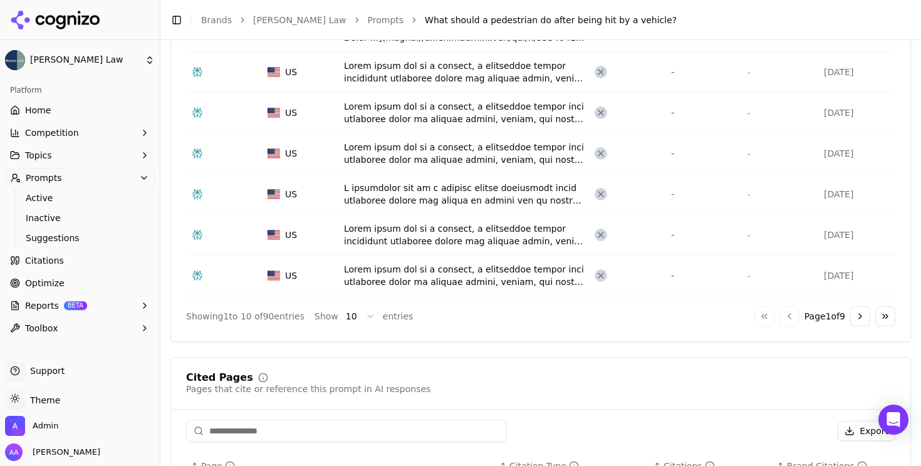
scroll to position [691, 0]
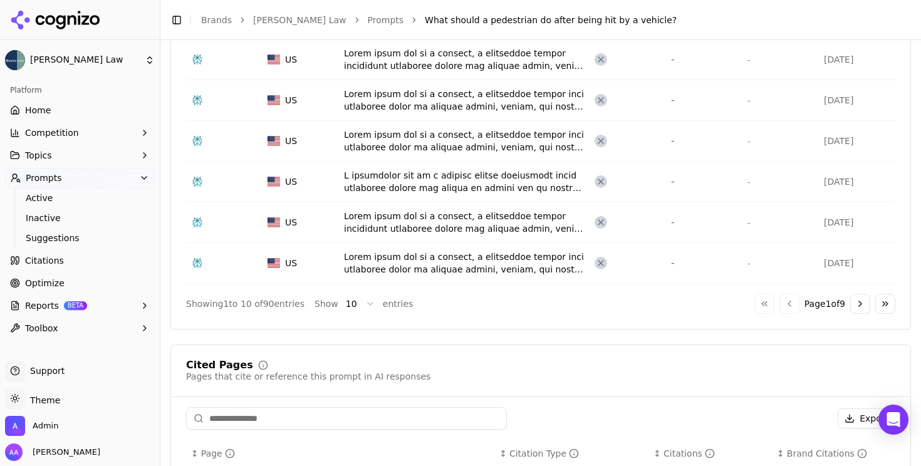
click at [859, 301] on button "Go to next page" at bounding box center [861, 304] width 20 height 20
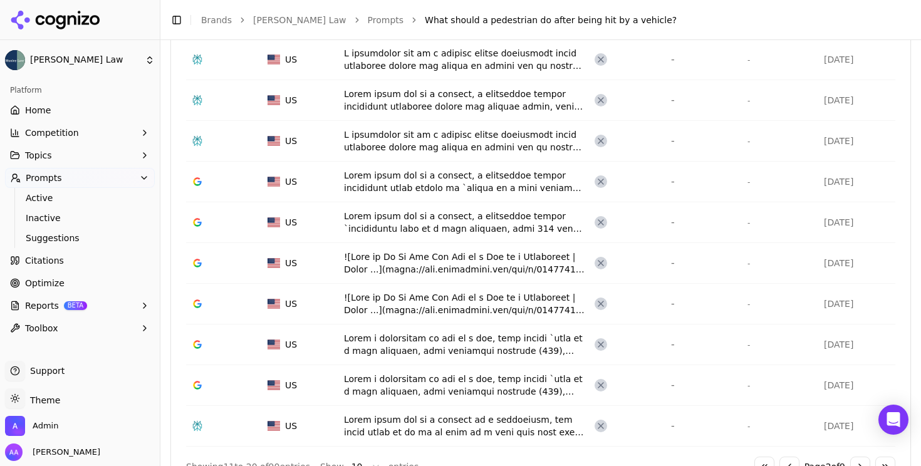
scroll to position [686, 0]
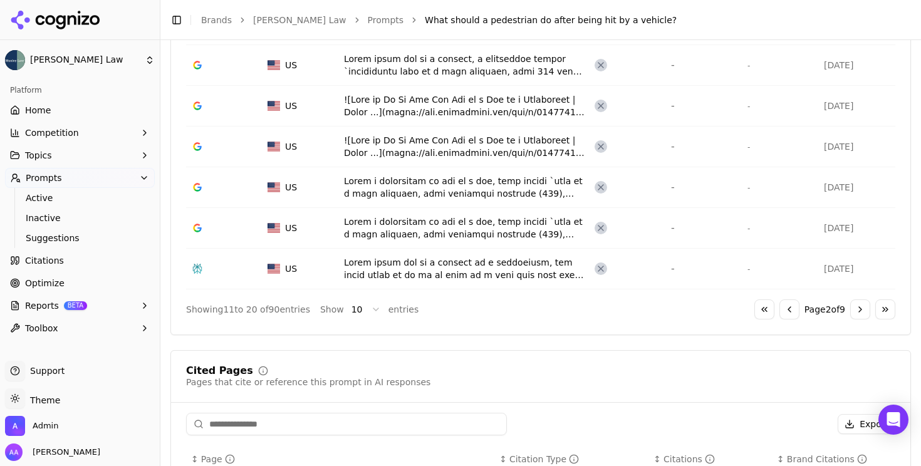
click at [889, 307] on button "Go to last page" at bounding box center [886, 310] width 20 height 20
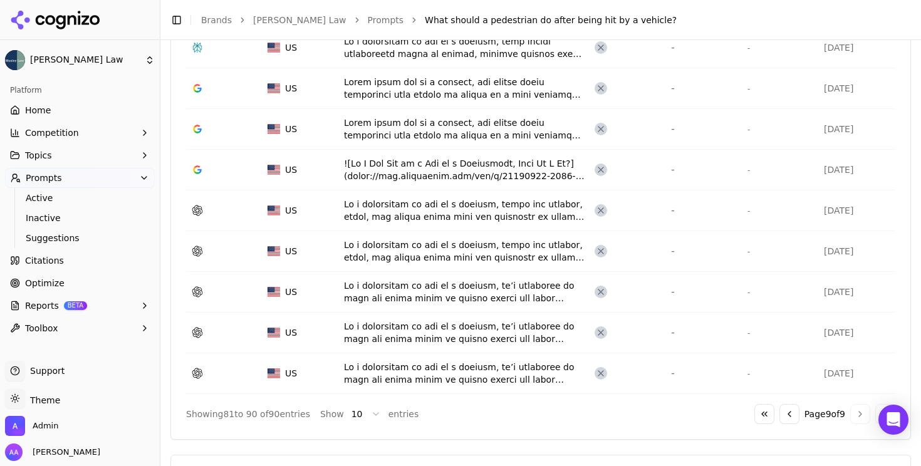
scroll to position [584, 0]
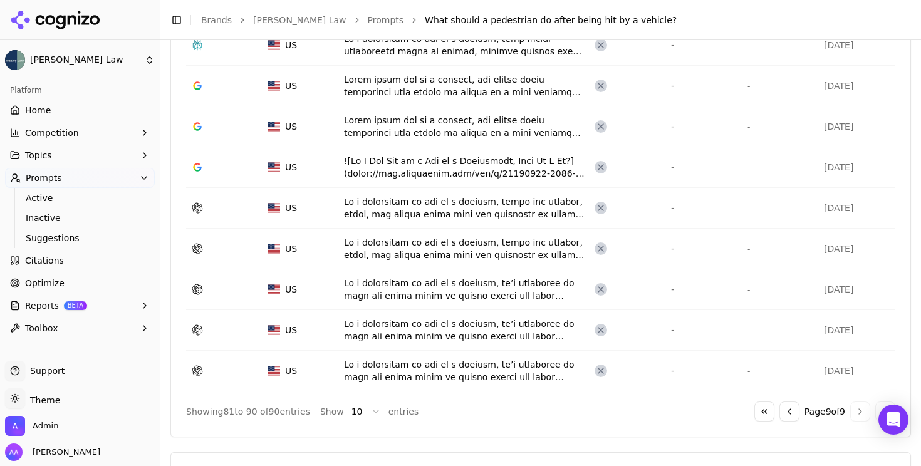
click at [787, 410] on button "Go to previous page" at bounding box center [790, 412] width 20 height 20
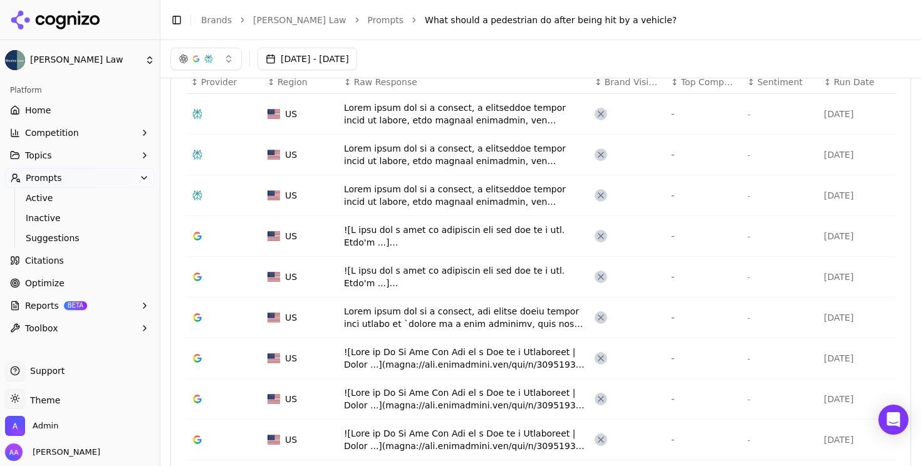
scroll to position [261, 0]
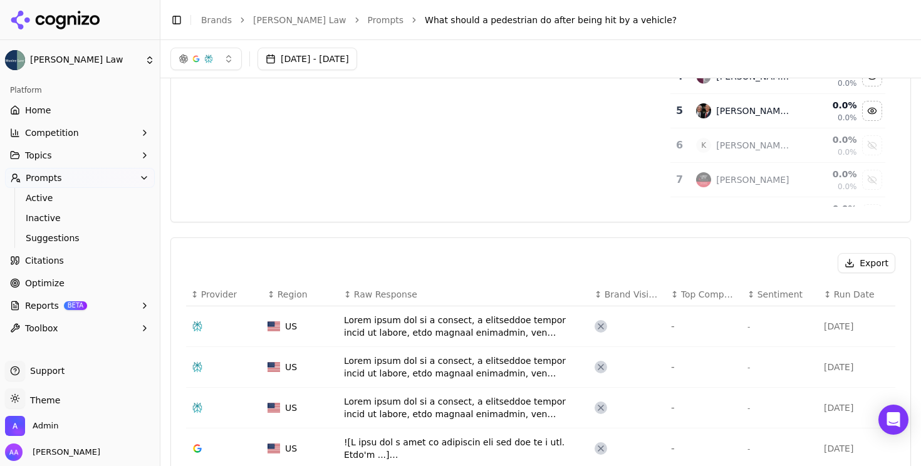
click at [368, 16] on link "Prompts" at bounding box center [386, 20] width 36 height 13
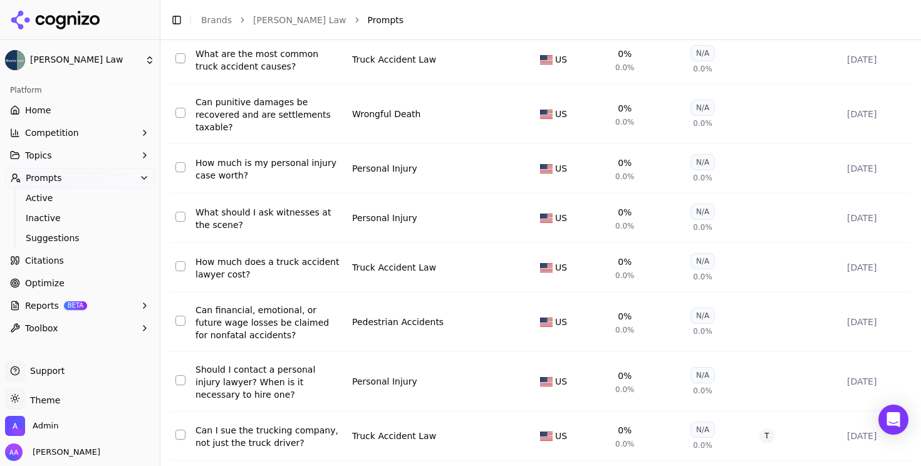
scroll to position [250, 0]
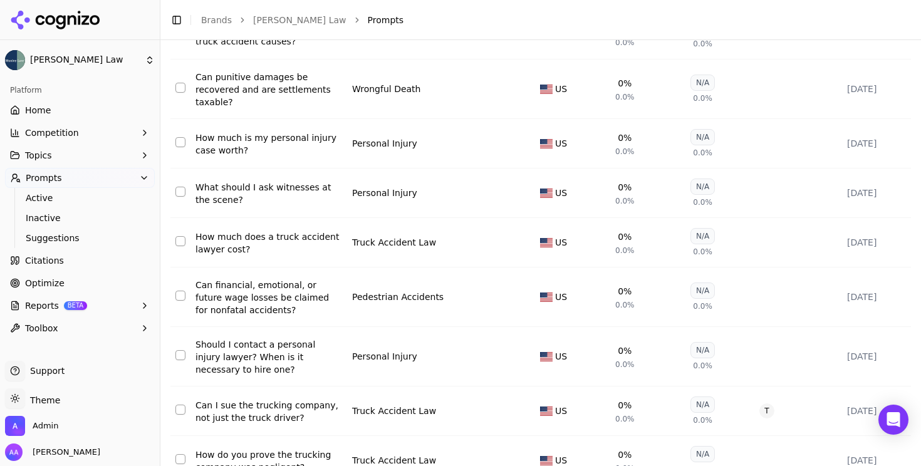
click at [248, 251] on div "How much does a truck accident lawyer cost?" at bounding box center [269, 243] width 147 height 25
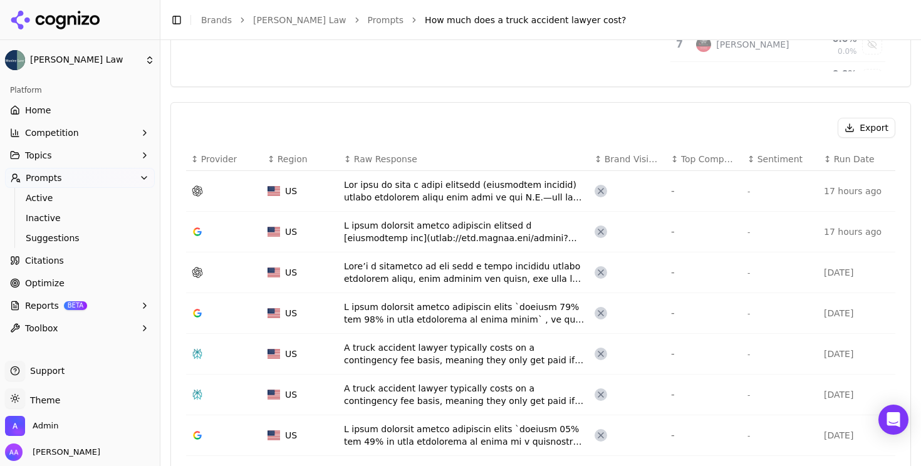
scroll to position [406, 0]
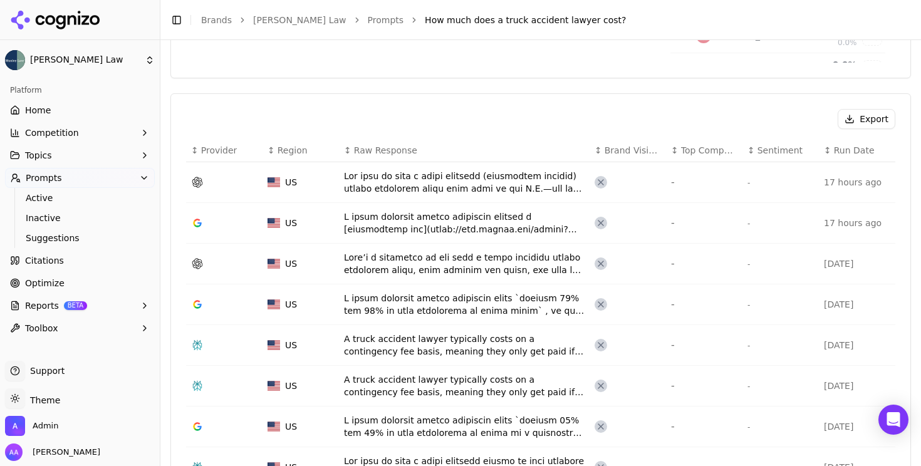
click at [406, 184] on div "Data table" at bounding box center [464, 182] width 241 height 25
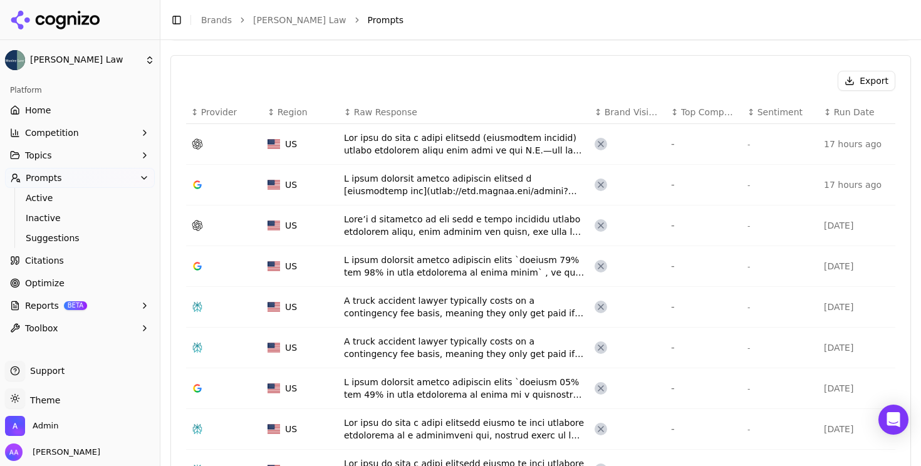
scroll to position [250, 0]
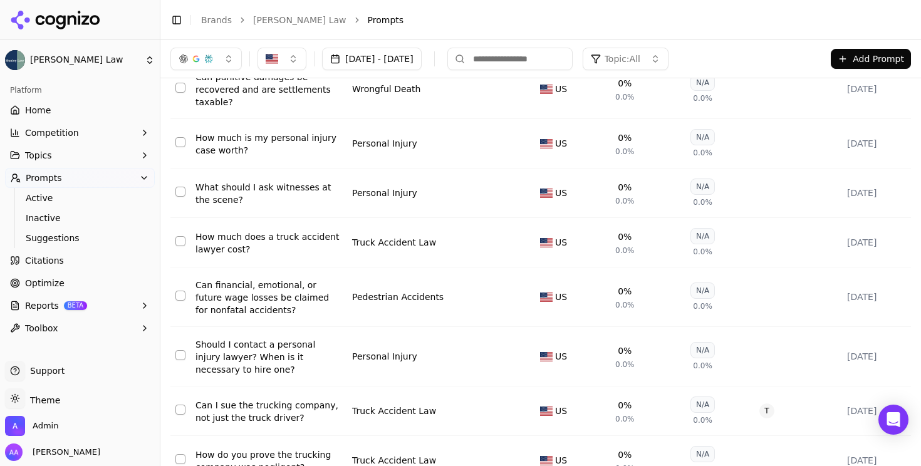
click at [246, 295] on div "Can financial, emotional, or future wage losses be claimed for nonfatal acciden…" at bounding box center [269, 298] width 147 height 38
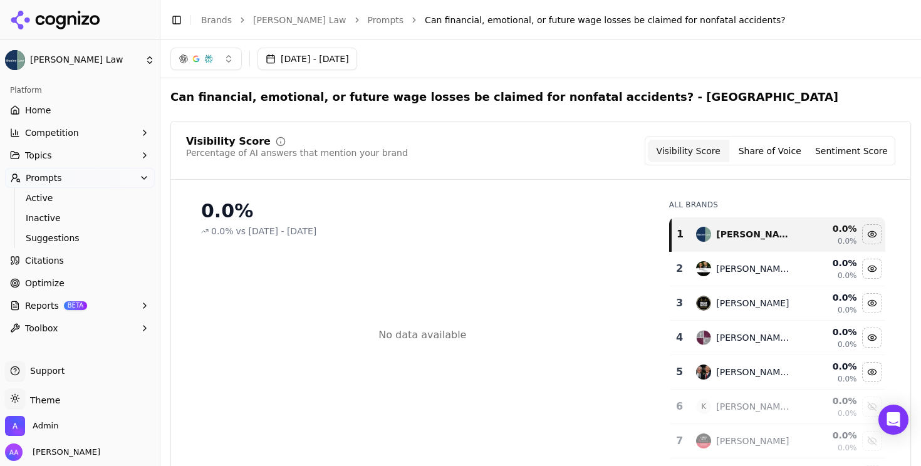
click at [368, 19] on link "Prompts" at bounding box center [386, 20] width 36 height 13
